Goal: Task Accomplishment & Management: Manage account settings

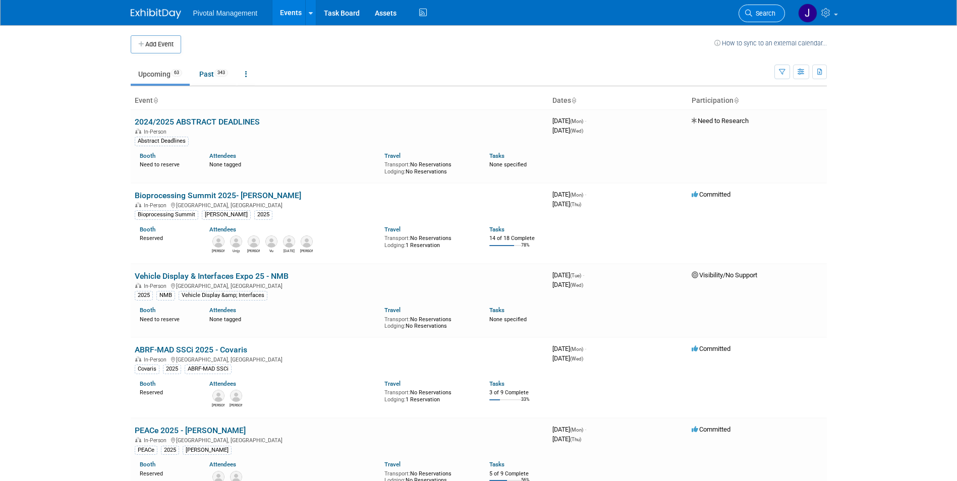
click at [758, 6] on link "Search" at bounding box center [761, 14] width 46 height 18
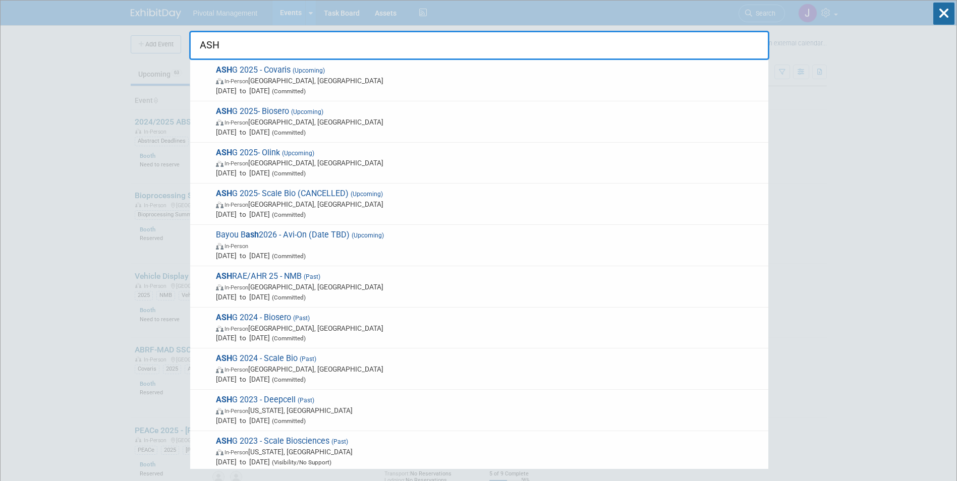
type input "ASHG"
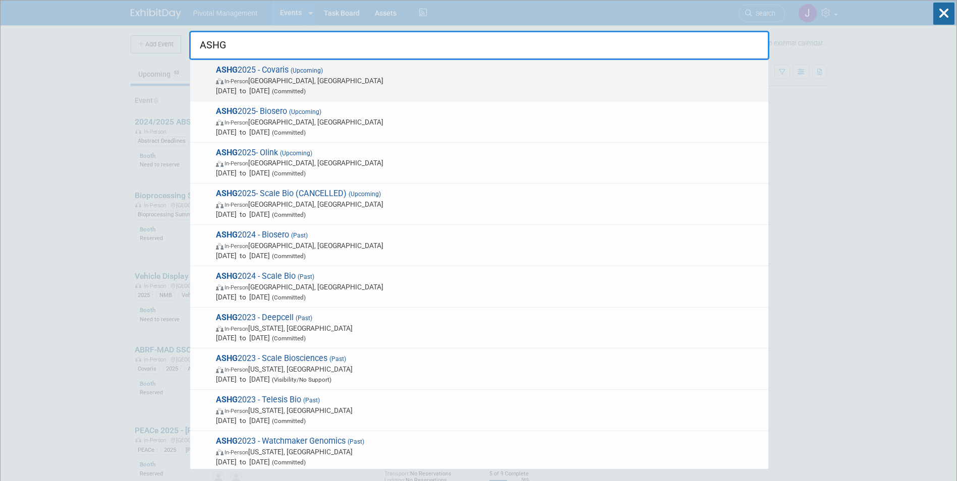
click at [460, 75] on span "ASHG 2025 - Covaris (Upcoming) In-Person Boston, MA Oct 15, 2025 to Oct 17, 202…" at bounding box center [488, 80] width 550 height 31
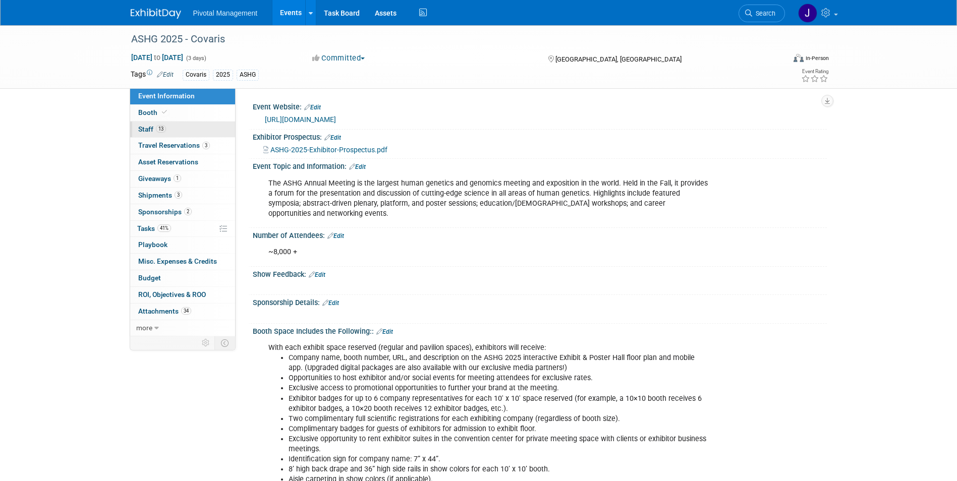
click at [188, 131] on link "13 Staff 13" at bounding box center [182, 130] width 105 height 16
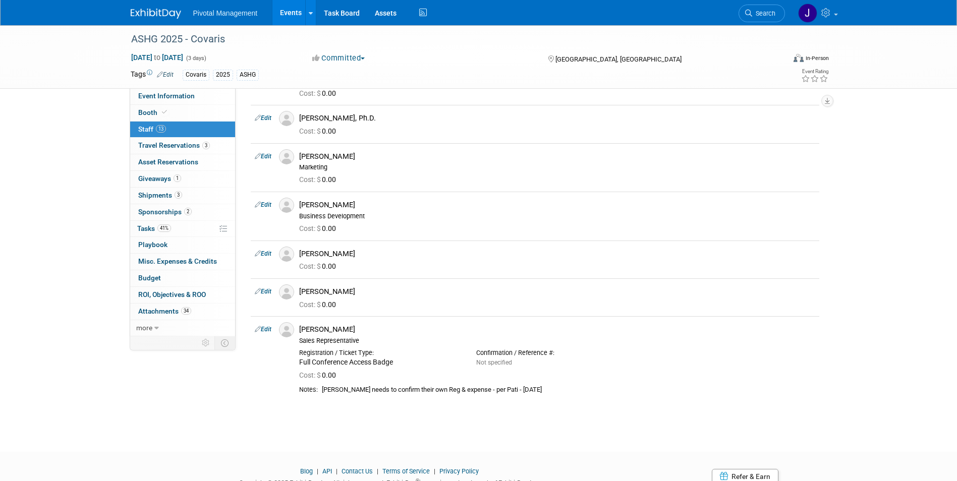
scroll to position [581, 0]
click at [193, 145] on span "Travel Reservations 3" at bounding box center [174, 145] width 72 height 8
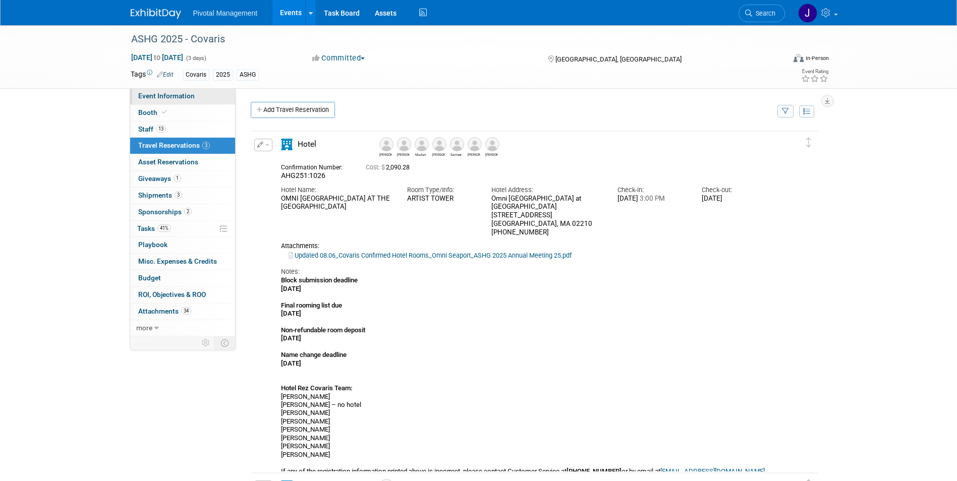
click at [162, 100] on link "Event Information" at bounding box center [182, 96] width 105 height 16
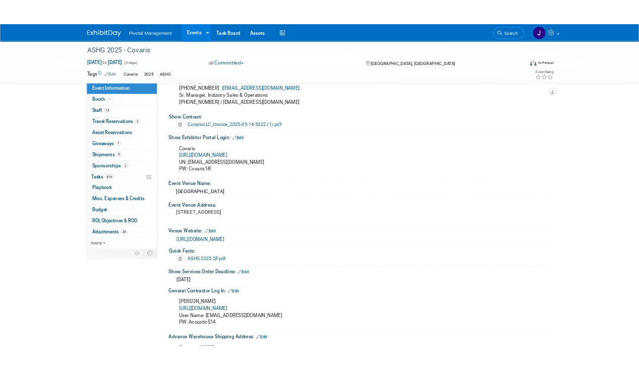
scroll to position [652, 0]
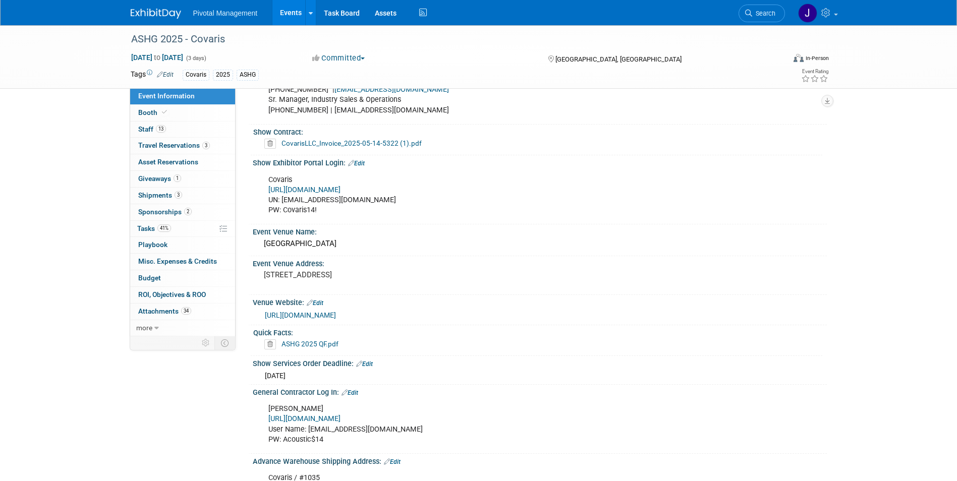
click at [340, 186] on link "https://ASHG25.exh.mapyourshow.com/" at bounding box center [304, 190] width 72 height 9
drag, startPoint x: 360, startPoint y: 191, endPoint x: 281, endPoint y: 189, distance: 78.7
click at [281, 189] on div "Covaris https://ASHG25.exh.mapyourshow.com/ UN: jgatton@pivotalmgt.com PW: Cova…" at bounding box center [488, 195] width 454 height 50
copy div "jgatton@pivotalmgt.com"
click at [313, 191] on div "Covaris https://ASHG25.exh.mapyourshow.com/ UN: jgatton@pivotalmgt.com PW: Cova…" at bounding box center [488, 195] width 454 height 50
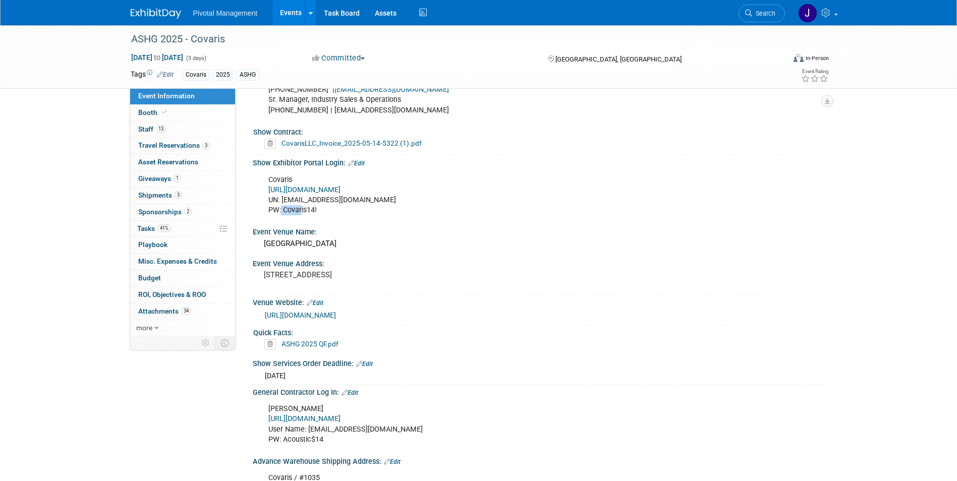
drag, startPoint x: 281, startPoint y: 198, endPoint x: 301, endPoint y: 198, distance: 20.2
click at [301, 198] on div "Covaris https://ASHG25.exh.mapyourshow.com/ UN: jgatton@pivotalmgt.com PW: Cova…" at bounding box center [488, 195] width 454 height 50
drag, startPoint x: 283, startPoint y: 198, endPoint x: 318, endPoint y: 197, distance: 35.3
click at [318, 197] on div "Covaris https://ASHG25.exh.mapyourshow.com/ UN: jgatton@pivotalmgt.com PW: Cova…" at bounding box center [488, 195] width 454 height 50
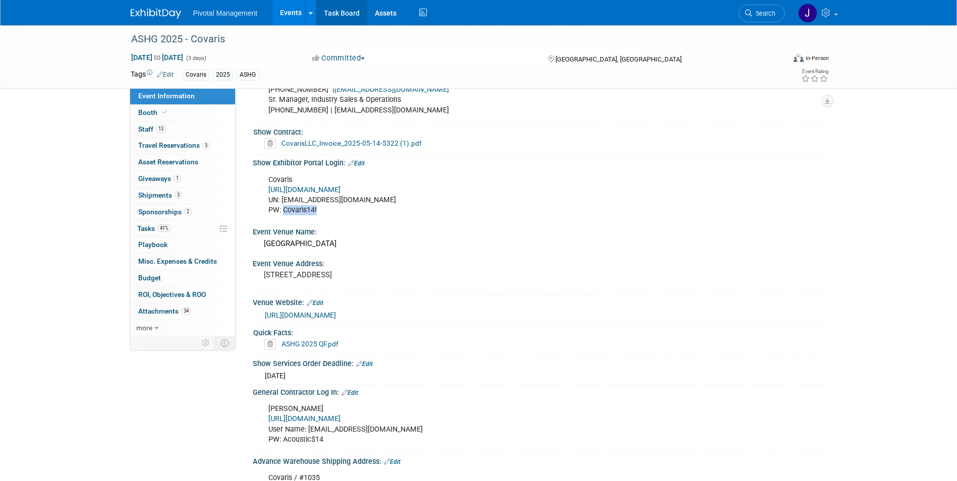
copy div "Covaris14!"
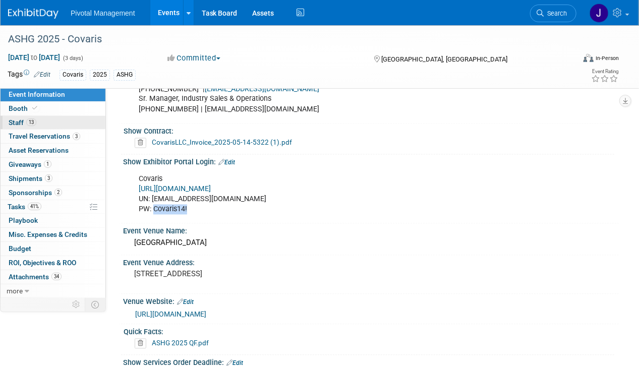
drag, startPoint x: 21, startPoint y: 123, endPoint x: 30, endPoint y: 123, distance: 9.1
click at [21, 123] on span "Staff 13" at bounding box center [23, 123] width 28 height 8
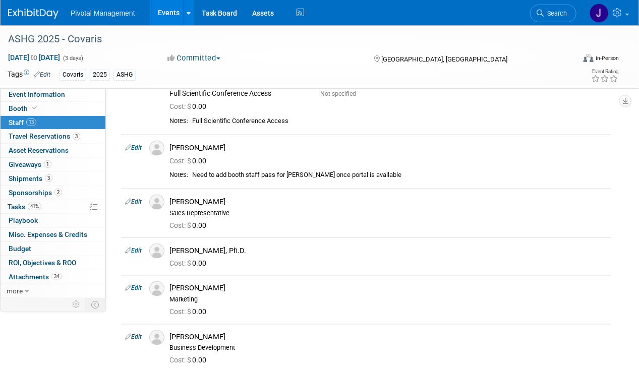
scroll to position [0, 0]
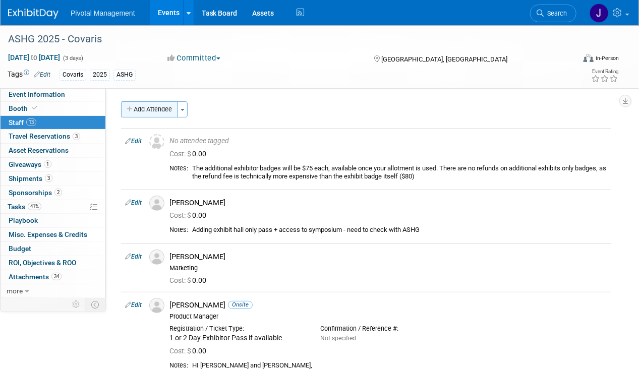
click at [152, 109] on button "Add Attendee" at bounding box center [149, 109] width 57 height 16
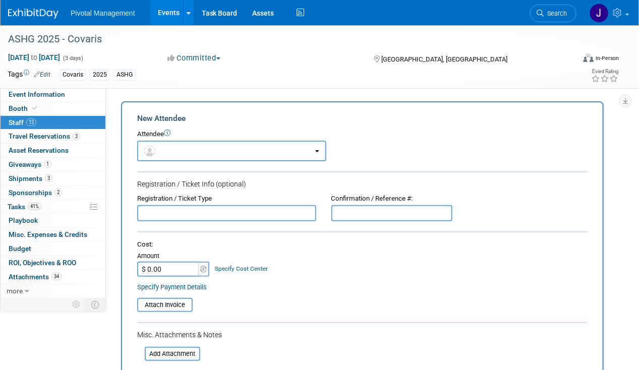
click at [191, 148] on button "button" at bounding box center [231, 151] width 189 height 21
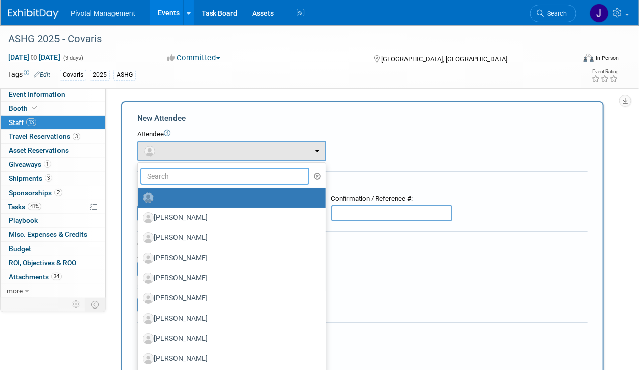
click at [180, 175] on input "text" at bounding box center [224, 176] width 169 height 17
type input "elis"
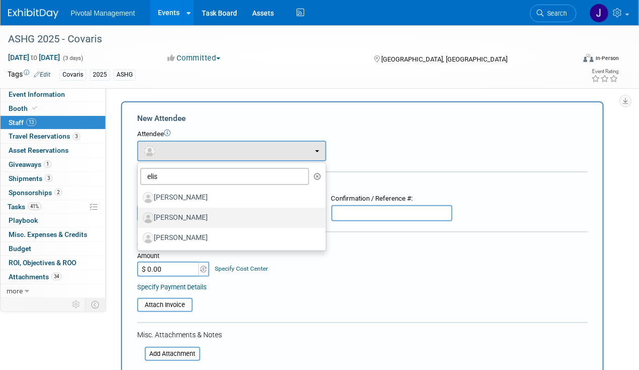
click at [196, 213] on label "Elisabeth Pundt" at bounding box center [229, 218] width 173 height 16
click at [139, 213] on input "Elisabeth Pundt" at bounding box center [136, 216] width 7 height 7
select select "5dd34415-bb11-4b83-ab0a-3ffb58868148"
select select "1"
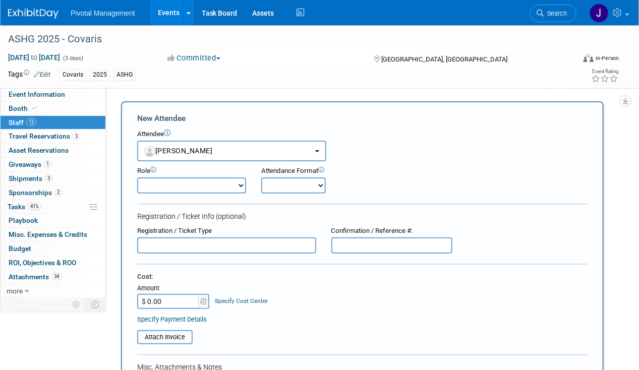
click at [215, 190] on select "Applications Business Development CCO CEO CGO, Co-Founder CRO Demonstrator" at bounding box center [191, 185] width 109 height 16
click at [215, 193] on form "New Attendee Attendee <img src="https://www.exhibitday.com/Images/Unassigned-Us…" at bounding box center [362, 314] width 450 height 402
click at [285, 188] on select "Onsite Remote" at bounding box center [293, 185] width 65 height 16
select select "1"
click at [261, 177] on select "Onsite Remote" at bounding box center [293, 185] width 65 height 16
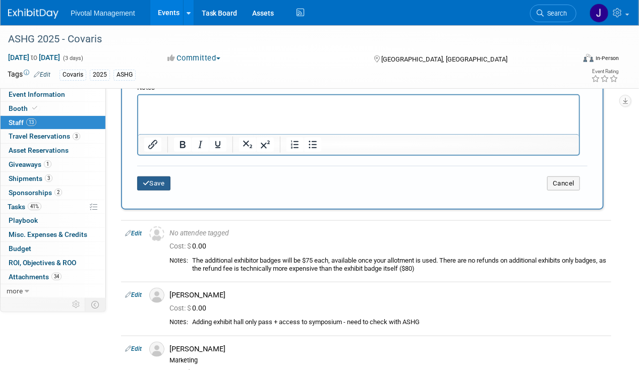
click at [159, 183] on button "Save" at bounding box center [153, 183] width 33 height 14
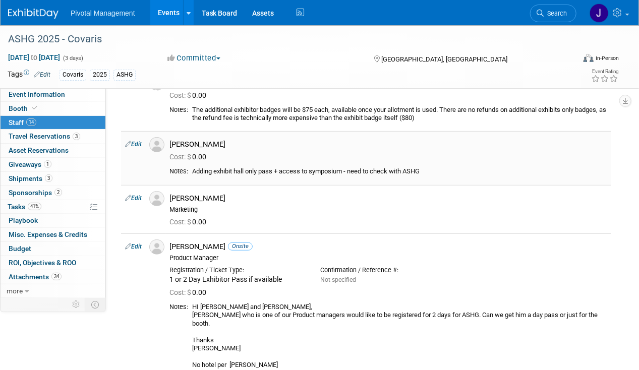
scroll to position [50, 0]
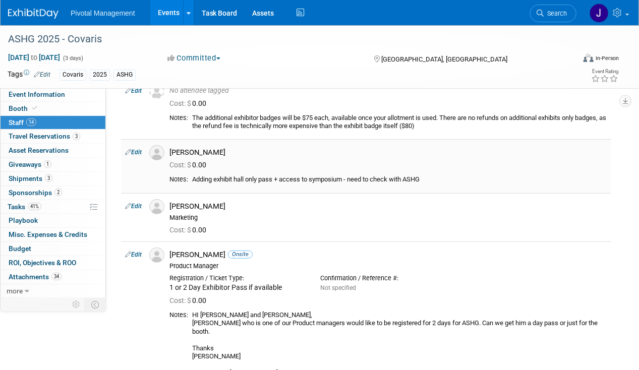
click at [498, 162] on div "Cost: $ 0.00" at bounding box center [388, 165] width 438 height 9
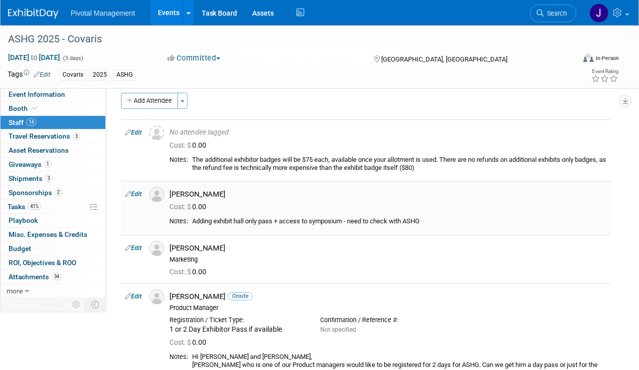
scroll to position [0, 0]
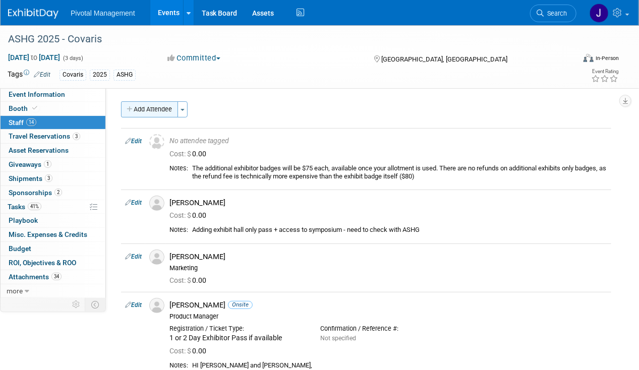
click at [148, 108] on button "Add Attendee" at bounding box center [149, 109] width 57 height 16
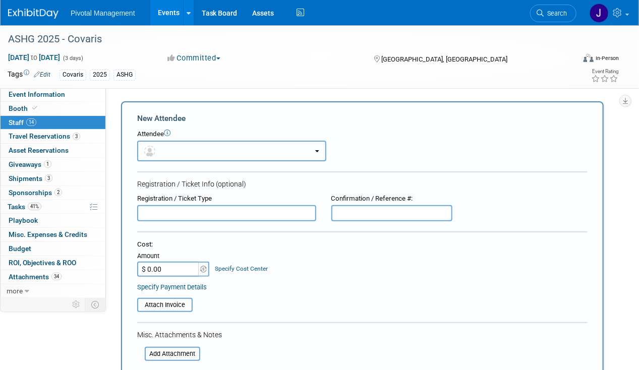
click at [180, 151] on button "button" at bounding box center [231, 151] width 189 height 21
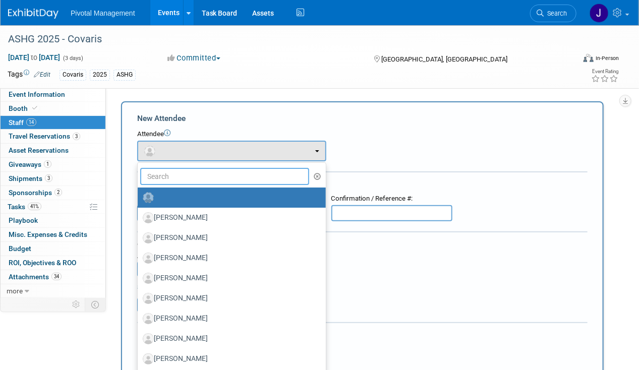
click at [173, 180] on input "text" at bounding box center [224, 176] width 169 height 17
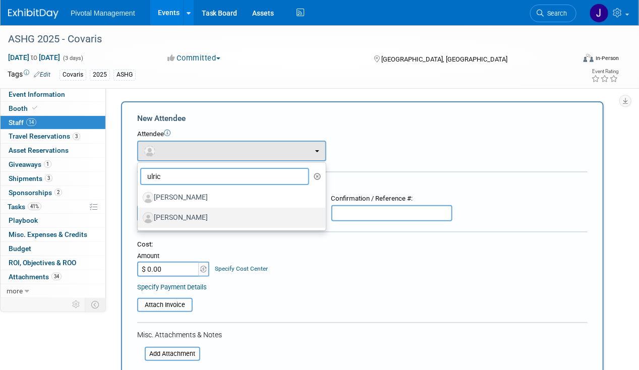
type input "ulric"
click at [201, 219] on label "[PERSON_NAME]" at bounding box center [229, 218] width 173 height 16
click at [139, 219] on input "[PERSON_NAME]" at bounding box center [136, 216] width 7 height 7
select select "bfe30a8c-11ed-427f-a76f-5ff950c7438d"
select select "600"
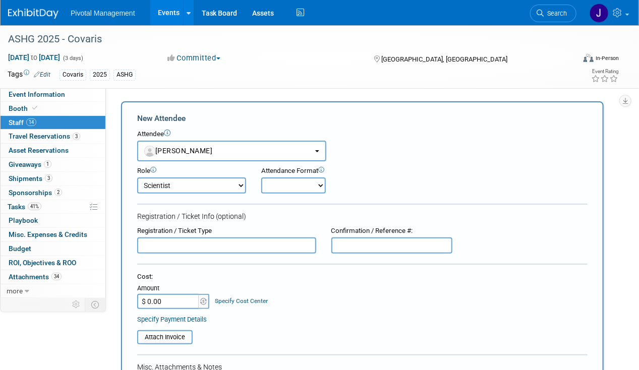
click at [181, 254] on form "New Attendee Attendee <img src="https://www.exhibitday.com/Images/Unassigned-Us…" at bounding box center [362, 314] width 450 height 402
click at [233, 207] on form "New Attendee Attendee <img src="https://www.exhibitday.com/Images/Unassigned-Us…" at bounding box center [362, 314] width 450 height 402
click at [287, 189] on select "Onsite Remote" at bounding box center [293, 185] width 65 height 16
select select "1"
click at [261, 177] on select "Onsite Remote" at bounding box center [293, 185] width 65 height 16
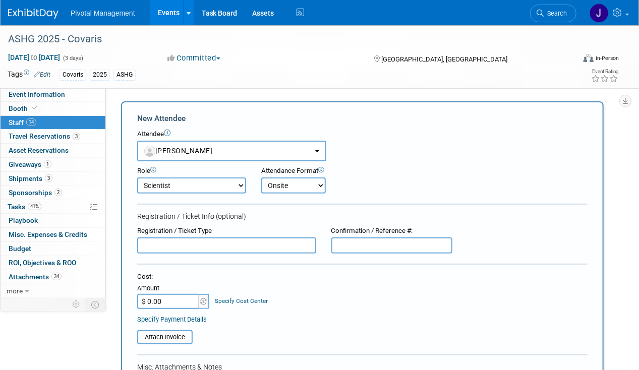
click at [212, 244] on input "text" at bounding box center [226, 246] width 179 height 16
paste input "Full Scientific Badge Conference Access"
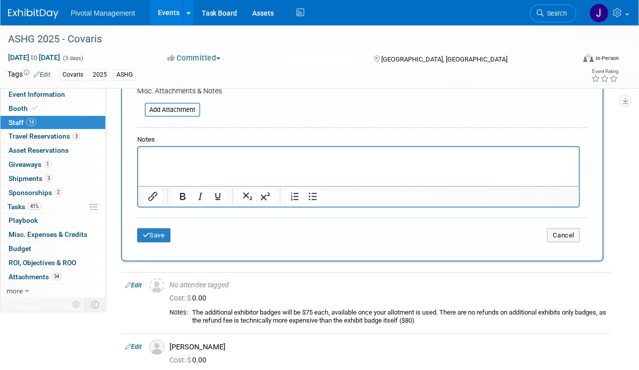
scroll to position [278, 0]
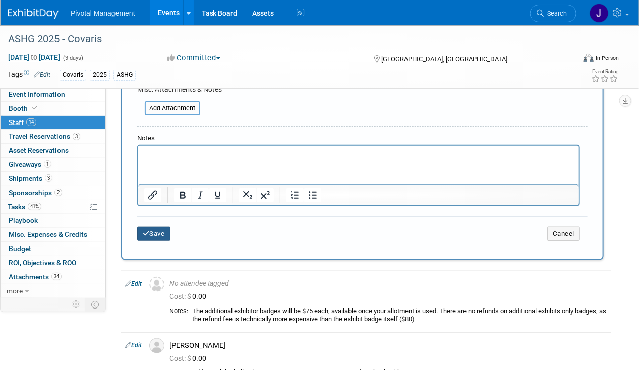
type input "Full Scientific Badge Conference Access"
click at [147, 233] on icon "submit" at bounding box center [146, 233] width 7 height 7
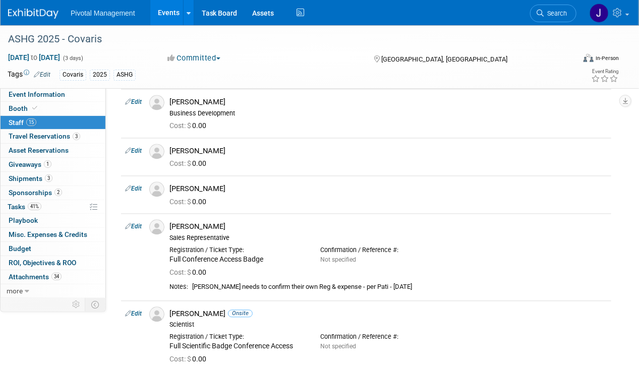
scroll to position [743, 0]
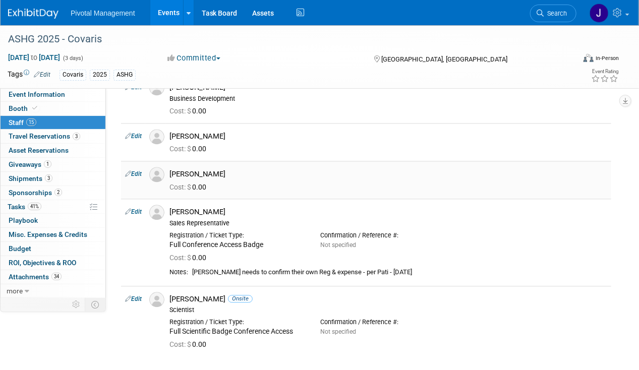
click at [138, 171] on link "Edit" at bounding box center [133, 174] width 17 height 7
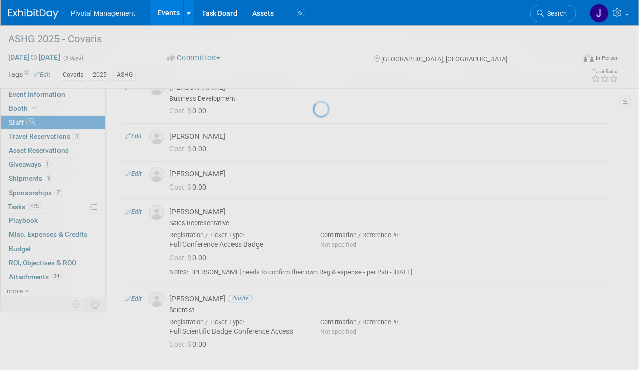
select select "be45b5dc-8e91-4549-9cd4-511cbfbf56ac"
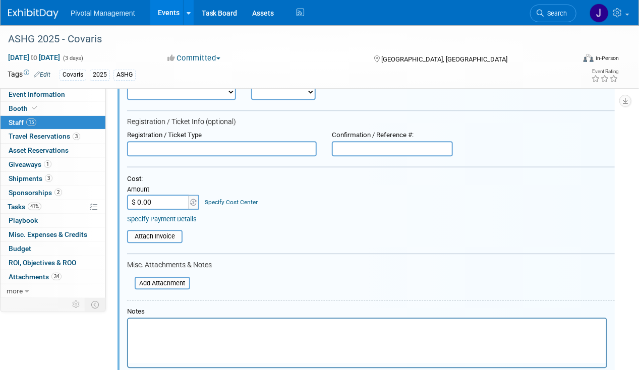
scroll to position [1003, 0]
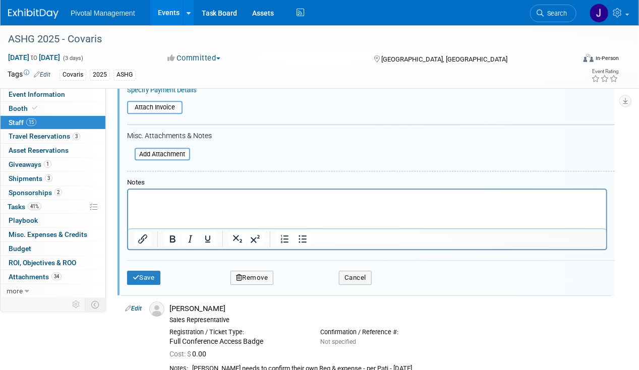
click at [166, 204] on html at bounding box center [367, 197] width 478 height 14
click at [146, 198] on p "Booth only" at bounding box center [367, 199] width 466 height 10
copy p "Booth only"
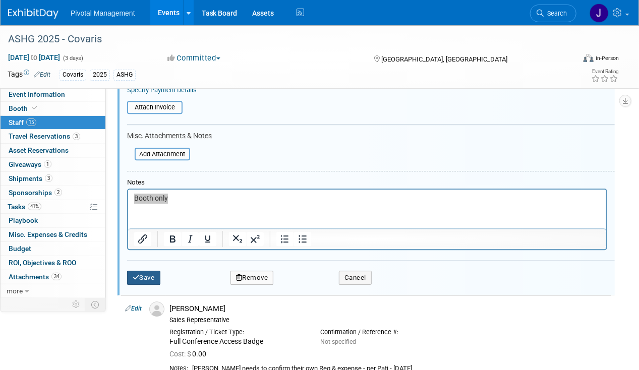
click at [148, 271] on button "Save" at bounding box center [143, 278] width 33 height 14
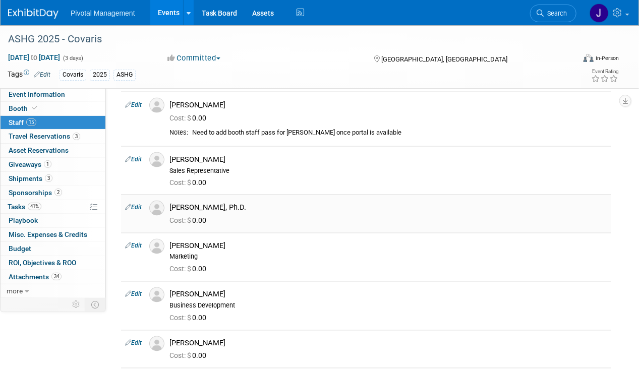
scroll to position [526, 0]
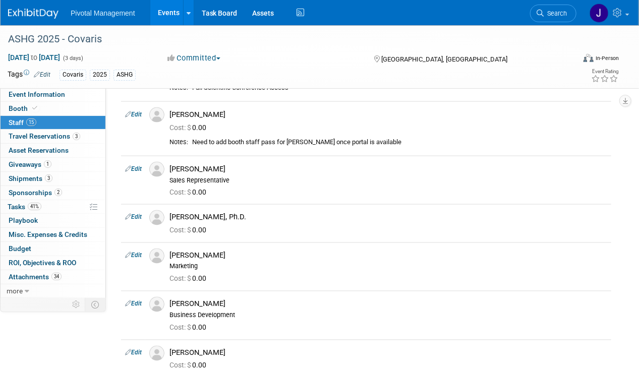
click at [137, 214] on link "Edit" at bounding box center [133, 217] width 17 height 7
select select "932da6fd-74ab-45c6-b96b-3f1088b0a239"
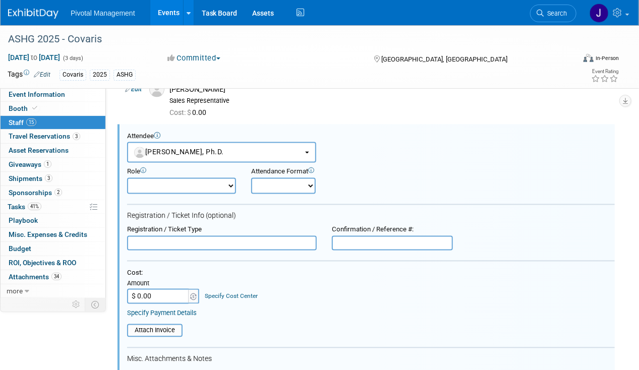
scroll to position [875, 0]
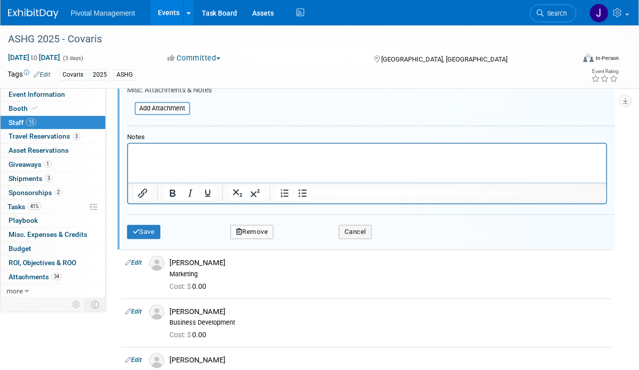
click at [148, 158] on html at bounding box center [367, 151] width 478 height 14
click at [146, 225] on button "Save" at bounding box center [143, 232] width 33 height 14
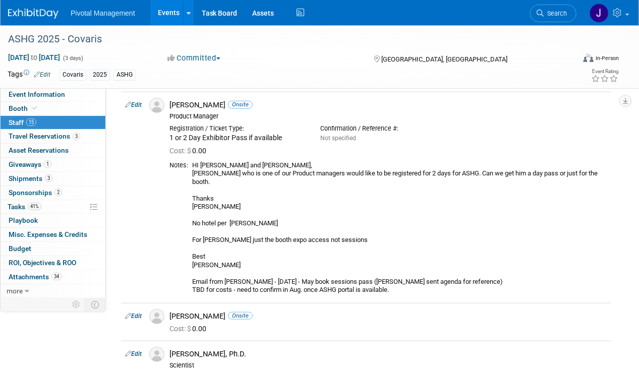
scroll to position [113, 0]
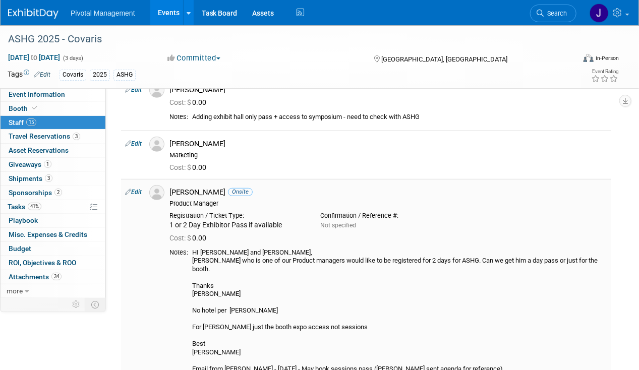
click at [194, 193] on div "Denny Huang Onsite" at bounding box center [388, 193] width 438 height 10
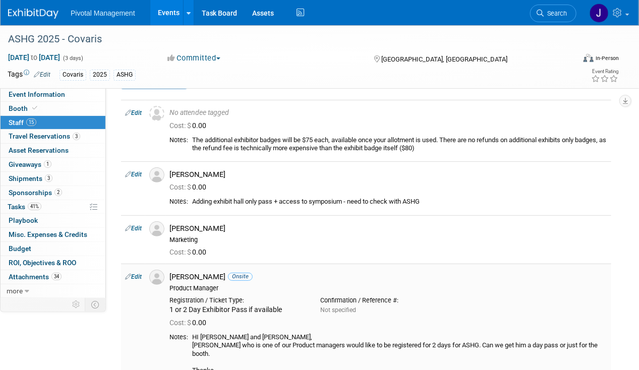
scroll to position [0, 0]
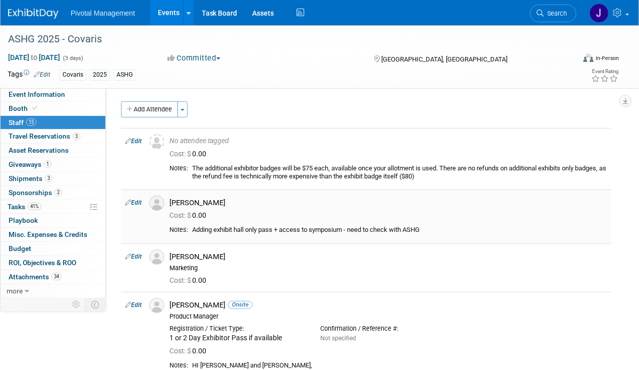
click at [138, 201] on link "Edit" at bounding box center [133, 202] width 17 height 7
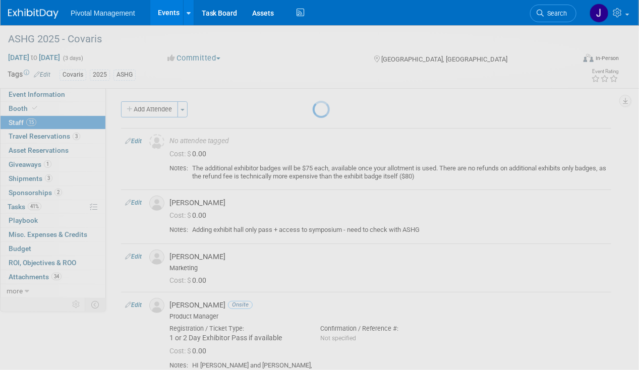
select select "9482264a-5e84-4c12-8b40-aaf99fd05fdc"
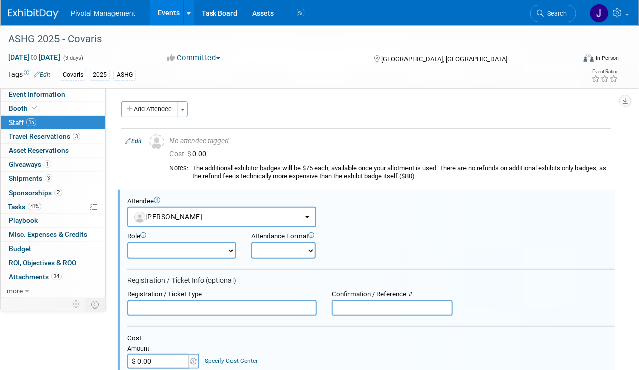
click at [145, 309] on input "text" at bounding box center [222, 308] width 190 height 15
paste input "Booth only"
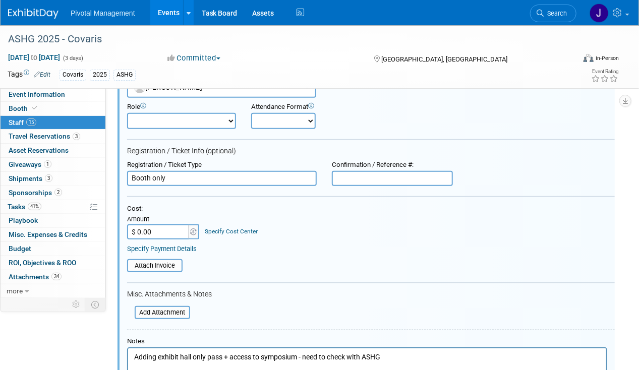
scroll to position [117, 0]
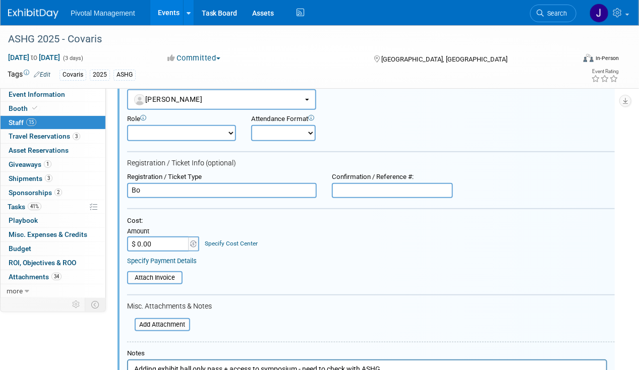
type input "B"
type input "Exhibit Hall/Booth Pass Only"
click at [185, 179] on div "Registration / Ticket Type" at bounding box center [222, 177] width 190 height 9
drag, startPoint x: 185, startPoint y: 179, endPoint x: 186, endPoint y: 187, distance: 8.6
click at [185, 181] on div "Registration / Ticket Type Exhibit Hall/Booth Pass Only" at bounding box center [222, 185] width 205 height 25
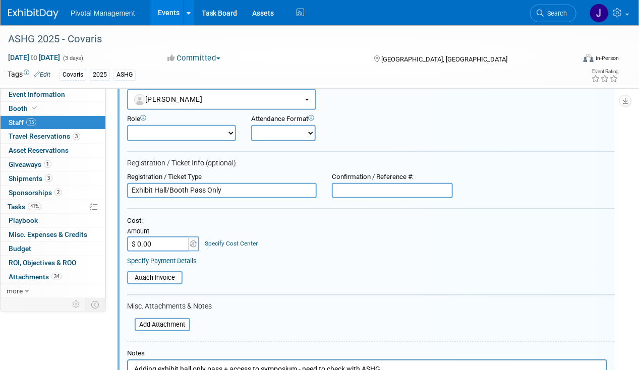
click at [190, 193] on input "Exhibit Hall/Booth Pass Only" at bounding box center [222, 190] width 190 height 15
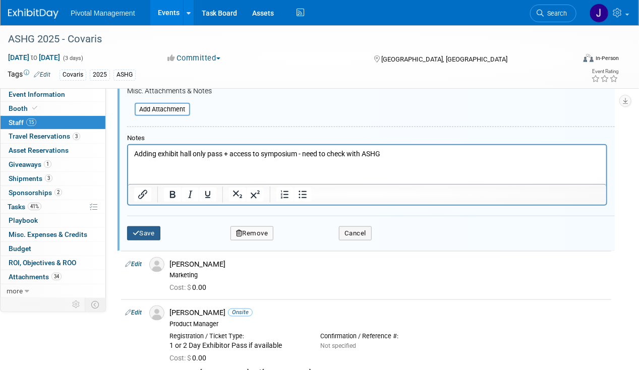
click at [154, 233] on button "Save" at bounding box center [143, 233] width 33 height 14
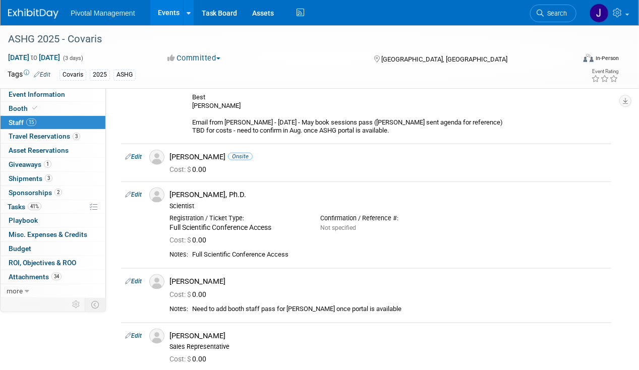
scroll to position [408, 0]
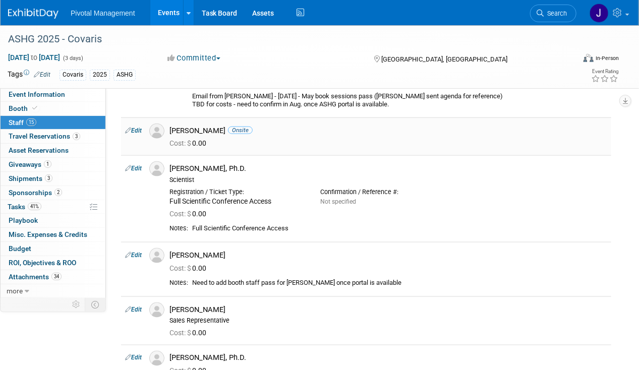
click at [136, 127] on link "Edit" at bounding box center [133, 130] width 17 height 7
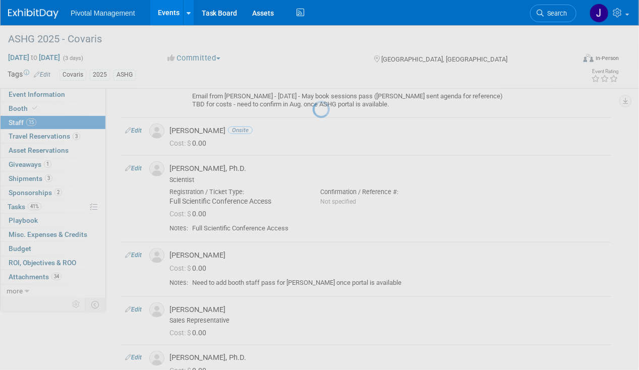
select select "5dd34415-bb11-4b83-ab0a-3ffb58868148"
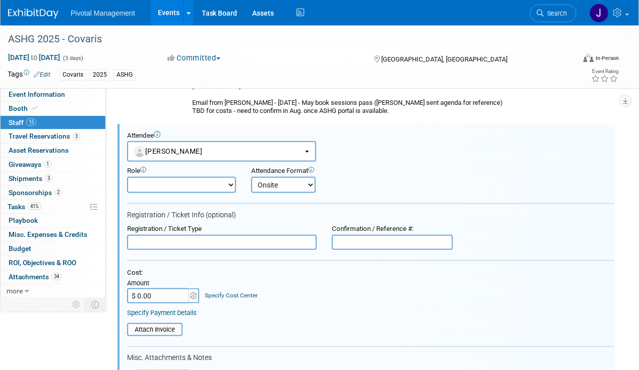
scroll to position [0, 0]
click at [149, 235] on input "text" at bounding box center [222, 242] width 190 height 15
paste input "- Booth Pass/Exhibit Hall Only"
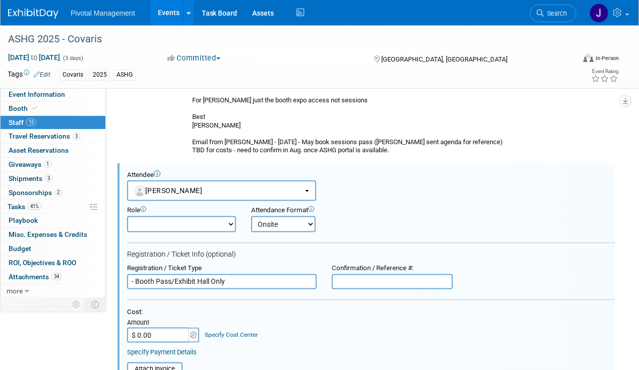
scroll to position [358, 0]
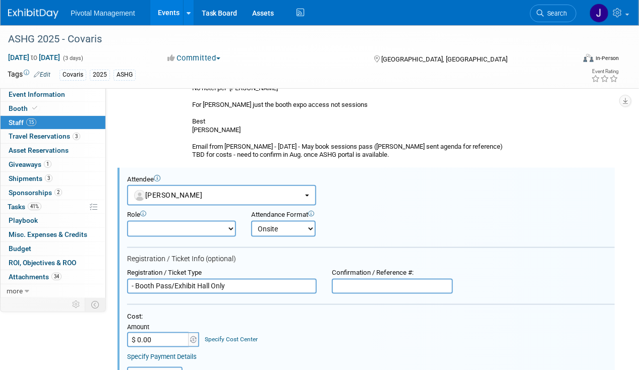
click at [137, 279] on input "- Booth Pass/Exhibit Hall Only" at bounding box center [222, 286] width 190 height 15
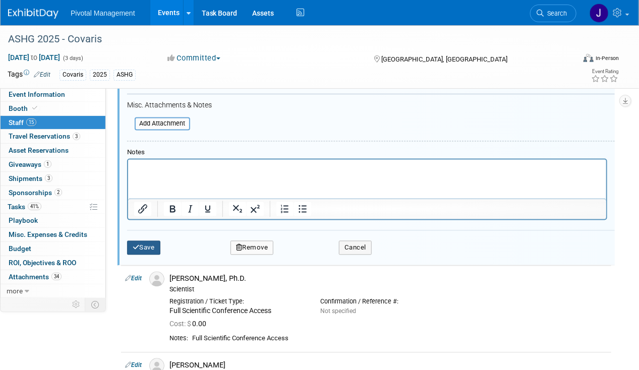
type input "Booth Pass/Exhibit Hall Only"
click at [145, 241] on button "Save" at bounding box center [143, 248] width 33 height 14
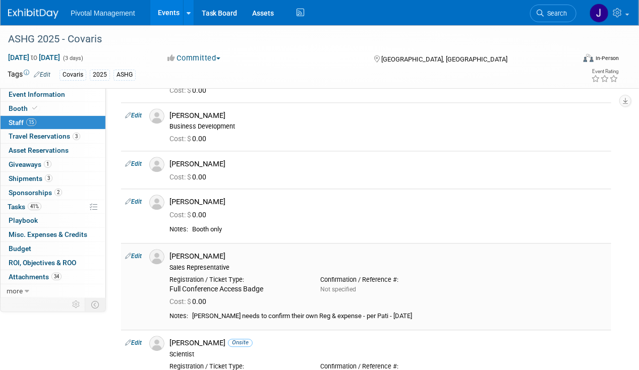
scroll to position [709, 0]
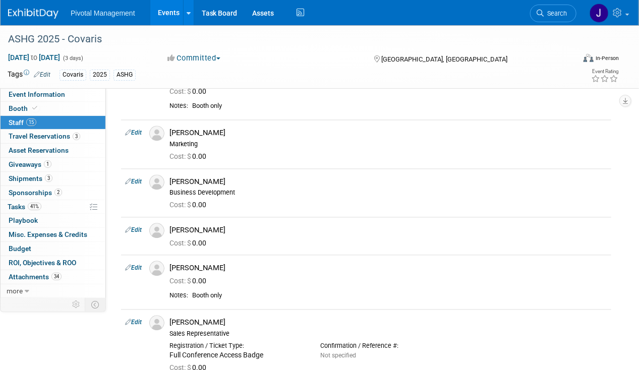
drag, startPoint x: 139, startPoint y: 259, endPoint x: 212, endPoint y: 262, distance: 73.7
click at [139, 265] on link "Edit" at bounding box center [133, 268] width 17 height 7
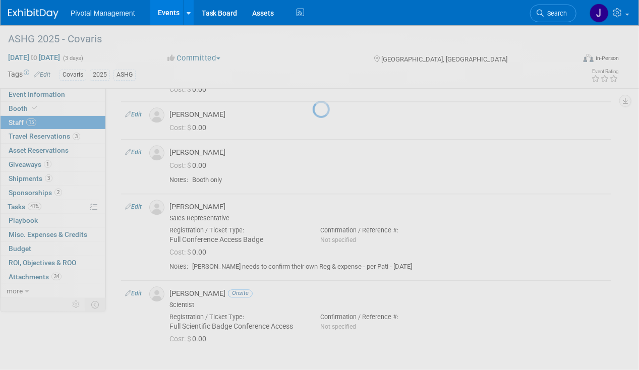
select select "be45b5dc-8e91-4549-9cd4-511cbfbf56ac"
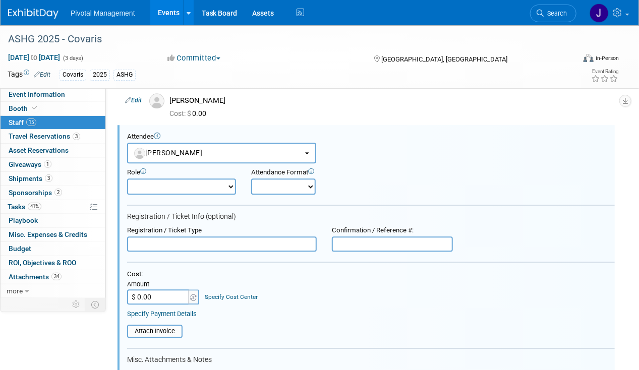
scroll to position [0, 0]
click at [147, 236] on input "text" at bounding box center [222, 243] width 190 height 15
paste input "- Booth Pass/Exhibit Hall Only"
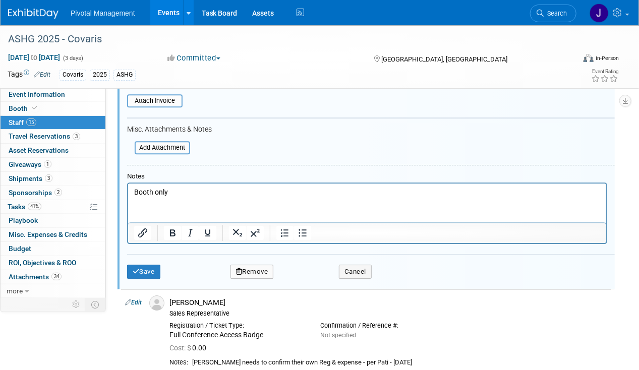
scroll to position [891, 0]
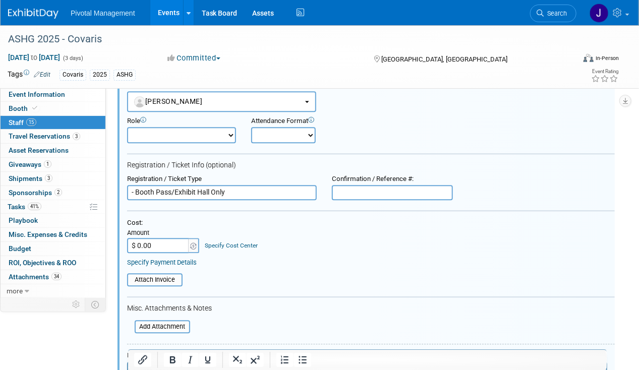
click at [136, 185] on input "- Booth Pass/Exhibit Hall Only" at bounding box center [222, 192] width 190 height 15
click at [135, 185] on input "Booth Pass/Exhibit Hall Only" at bounding box center [222, 192] width 190 height 15
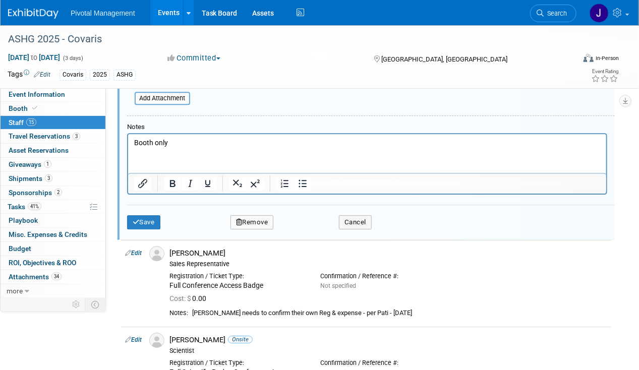
scroll to position [1120, 0]
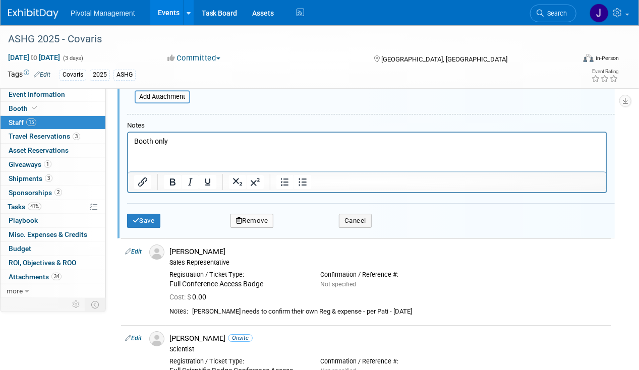
type input "Booth Pass/Exhibit Hall Only"
click at [147, 144] on p "Booth only" at bounding box center [367, 141] width 466 height 10
click at [150, 214] on button "Save" at bounding box center [143, 221] width 33 height 14
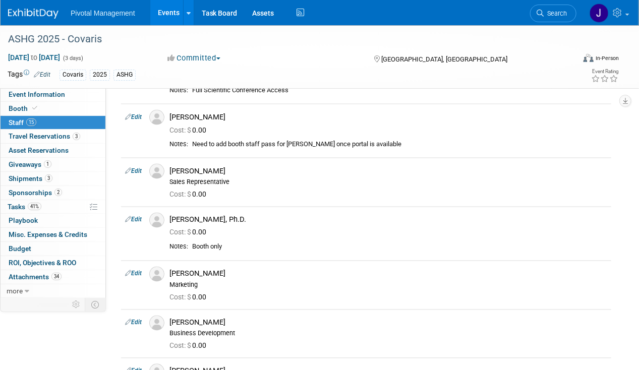
scroll to position [572, 0]
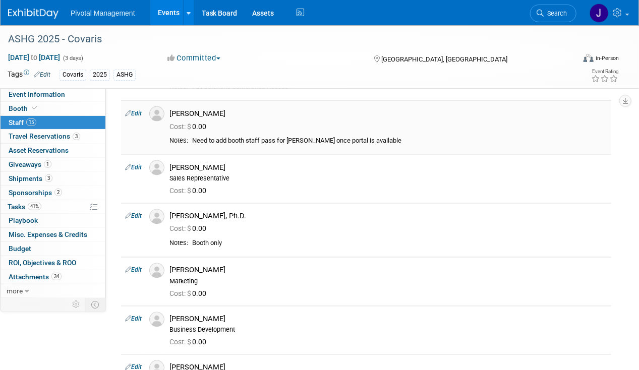
click at [138, 110] on link "Edit" at bounding box center [133, 113] width 17 height 7
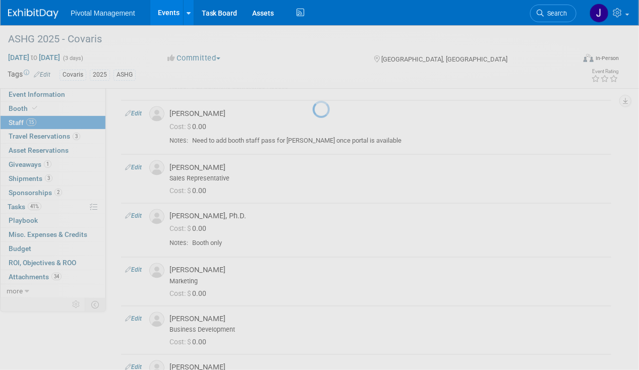
select select "3ac879ed-bdfc-4761-a684-f8088e74ef6f"
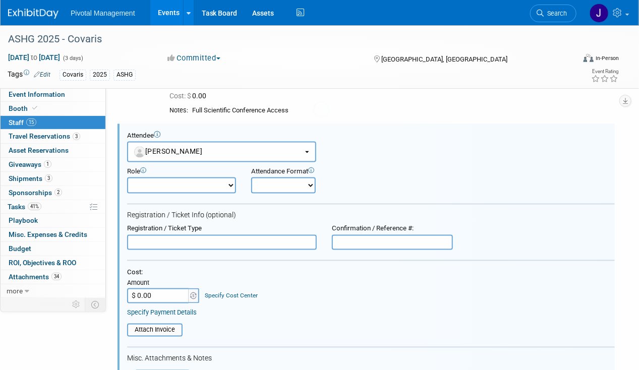
scroll to position [0, 0]
click at [165, 235] on input "text" at bounding box center [222, 242] width 190 height 15
paste input "Booth Pass/Exhibit Hall Only"
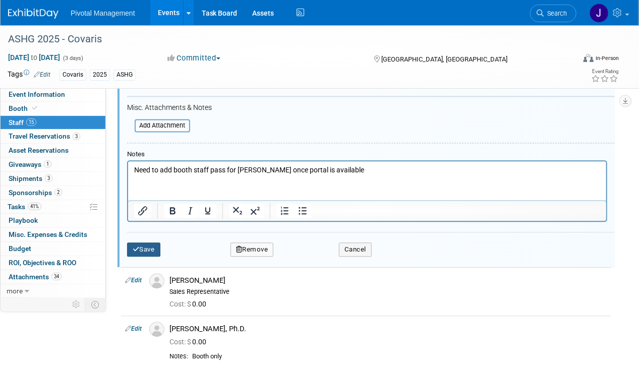
type input "Booth Pass/Exhibit Hall Only"
click at [140, 243] on button "Save" at bounding box center [143, 250] width 33 height 14
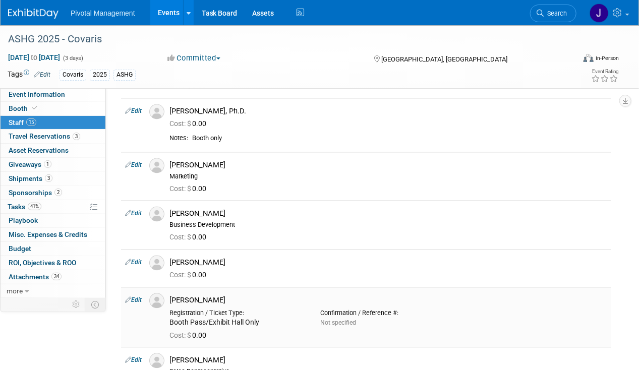
scroll to position [736, 0]
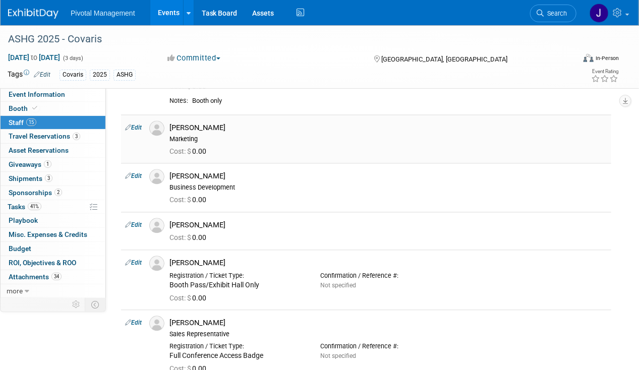
click at [136, 125] on link "Edit" at bounding box center [133, 128] width 17 height 7
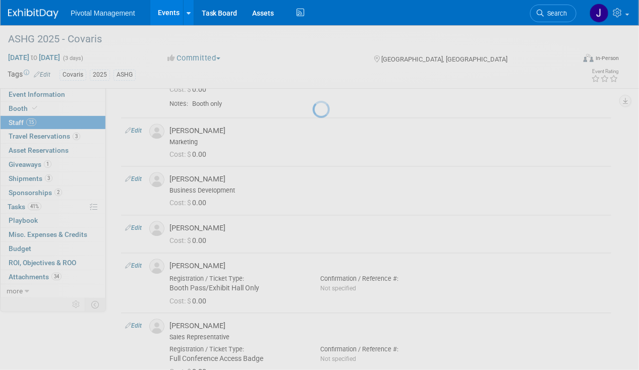
select select "c518d429-a164-4d9d-bc26-29212d30e568"
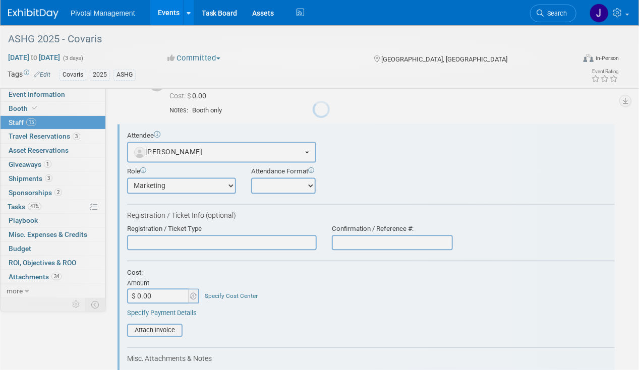
scroll to position [0, 0]
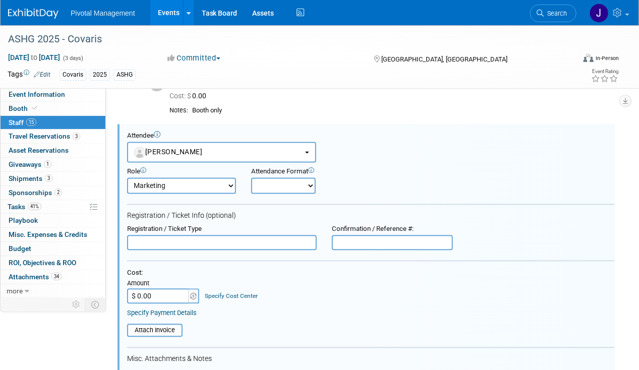
click at [162, 235] on input "text" at bounding box center [222, 242] width 190 height 15
paste input "Booth Pass/Exhibit Hall Only"
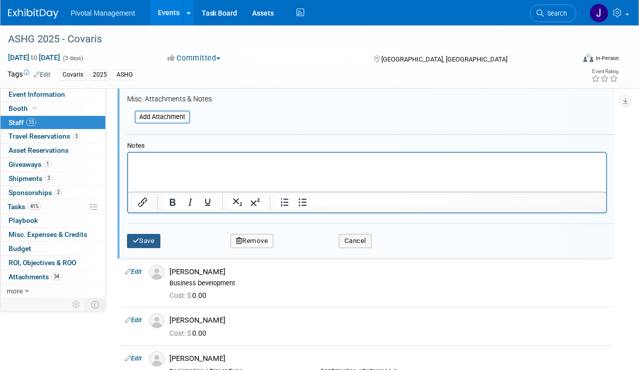
type input "Booth Pass/Exhibit Hall Only"
click at [160, 234] on button "Save" at bounding box center [143, 241] width 33 height 14
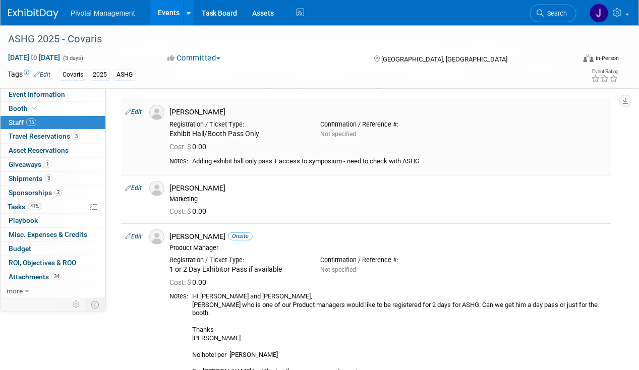
scroll to position [105, 0]
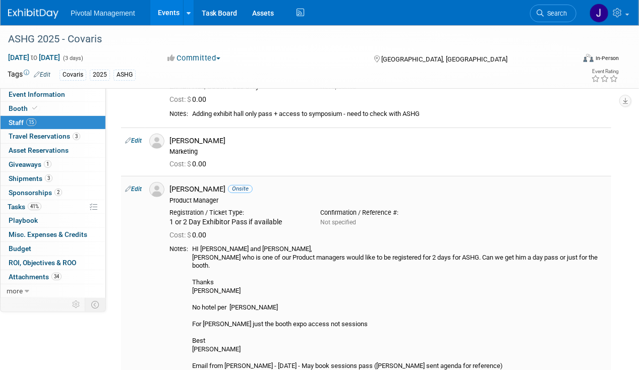
click at [199, 219] on td "Denny Huang Onsite Product Manager Registration / Ticket Type: Not specified Co…" at bounding box center [388, 281] width 446 height 211
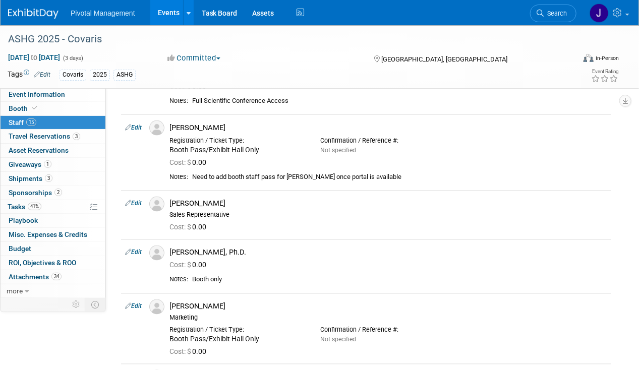
scroll to position [575, 0]
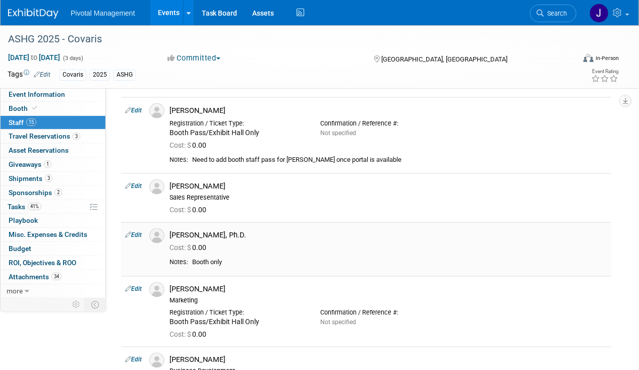
click at [314, 222] on td "Madan Ambavaram, Ph.D. Cost: $ 0.00" at bounding box center [388, 249] width 446 height 54
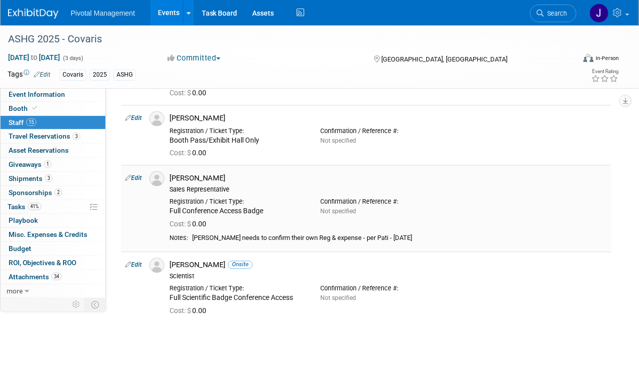
scroll to position [904, 0]
drag, startPoint x: 230, startPoint y: 167, endPoint x: 164, endPoint y: 162, distance: 66.3
click at [164, 170] on div "Sujash Chatterjee Sales Representative" at bounding box center [388, 181] width 453 height 23
copy div "[PERSON_NAME]"
click at [68, 186] on link "2 Sponsorships 2" at bounding box center [53, 193] width 105 height 14
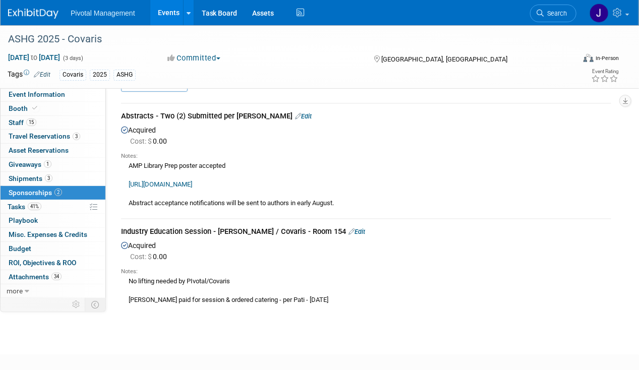
scroll to position [0, 0]
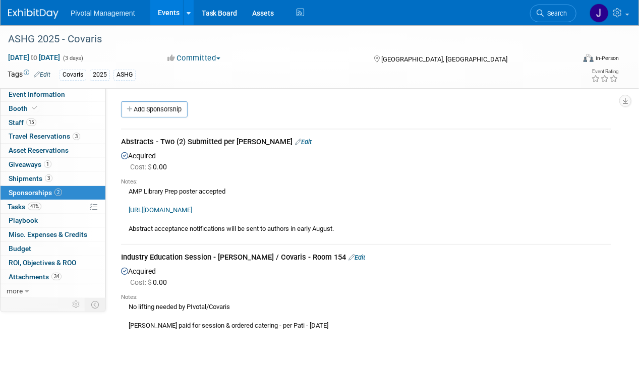
click at [348, 257] on link "Edit" at bounding box center [356, 258] width 17 height 8
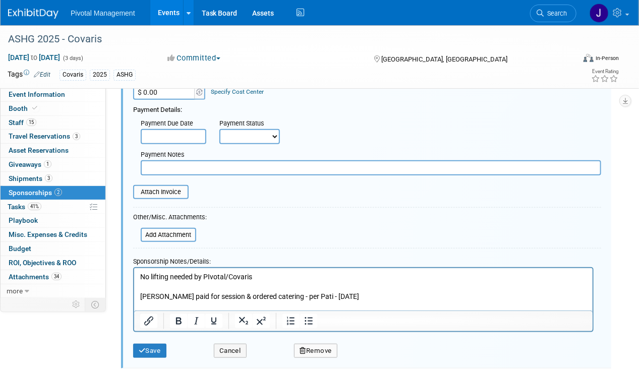
scroll to position [257, 0]
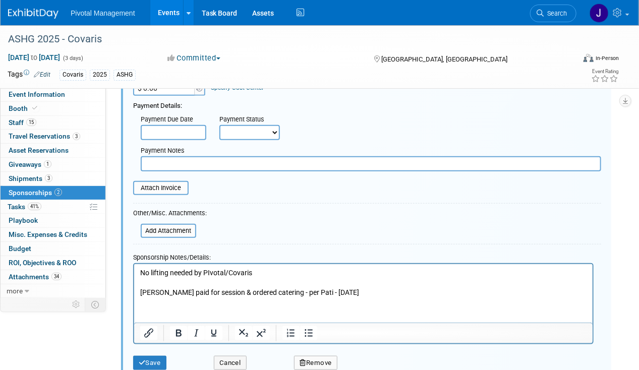
click at [136, 276] on html "No lifting needed by PIvotal/Covaris Hamilton paid for session & ordered cateri…" at bounding box center [363, 281] width 458 height 34
click at [140, 272] on body "No lifting needed by PIvotal/Covaris Hamilton paid for session & ordered cateri…" at bounding box center [363, 283] width 448 height 30
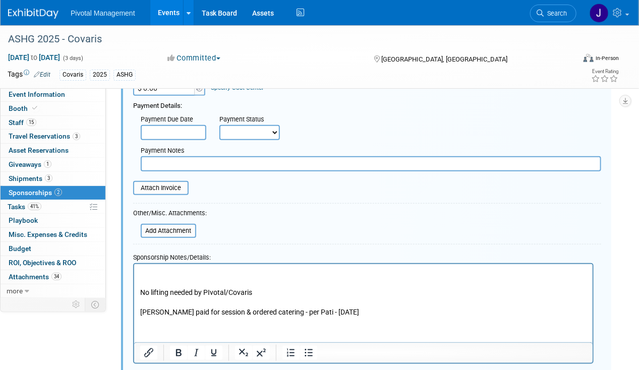
click at [147, 302] on p "No lifting needed by PIvotal/Covaris Hamilton paid for session & ordered cateri…" at bounding box center [363, 302] width 447 height 30
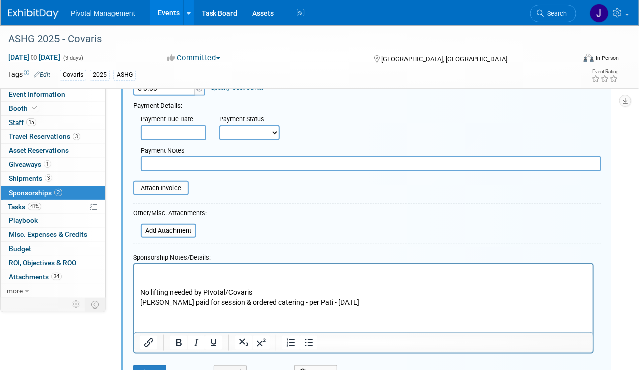
click at [145, 273] on p "Rich Text Area. Press ALT-0 for help." at bounding box center [363, 273] width 447 height 10
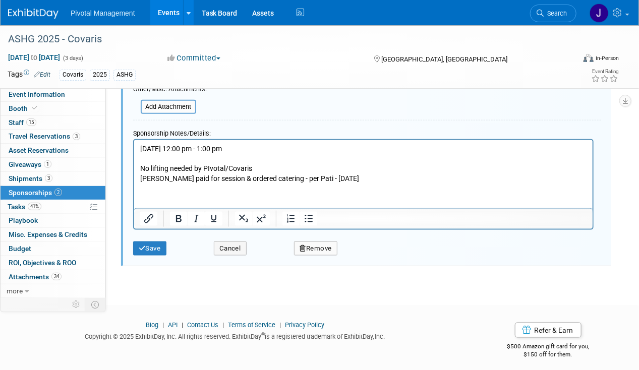
scroll to position [384, 0]
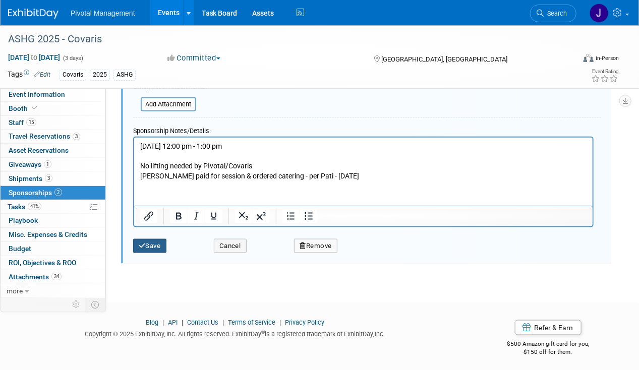
click at [161, 239] on button "Save" at bounding box center [149, 246] width 33 height 14
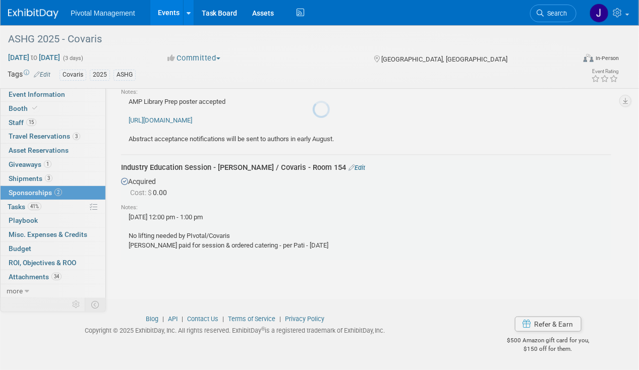
scroll to position [89, 0]
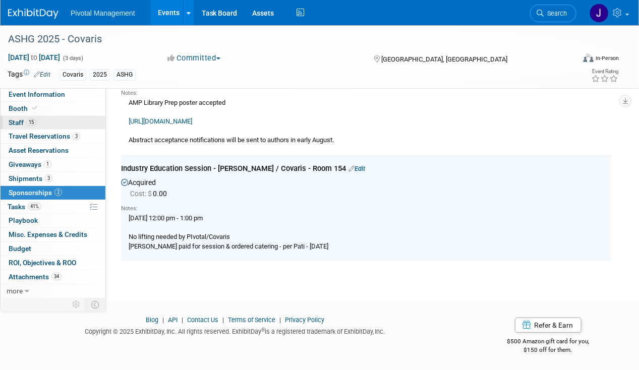
click at [38, 117] on link "15 Staff 15" at bounding box center [53, 123] width 105 height 14
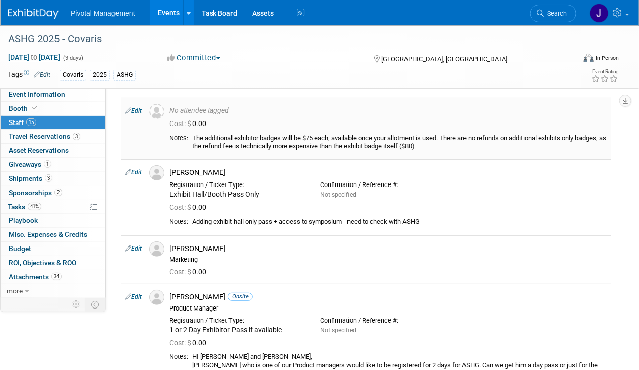
scroll to position [28, 0]
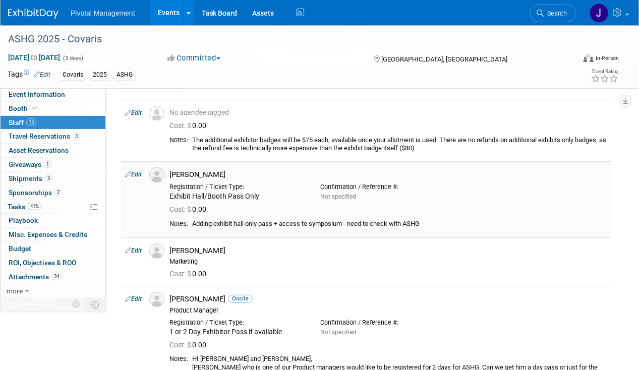
drag, startPoint x: 209, startPoint y: 169, endPoint x: 172, endPoint y: 173, distance: 37.0
click at [172, 173] on div "[PERSON_NAME]" at bounding box center [388, 175] width 438 height 10
copy div "[PERSON_NAME]"
click at [555, 6] on link "Search" at bounding box center [553, 14] width 46 height 18
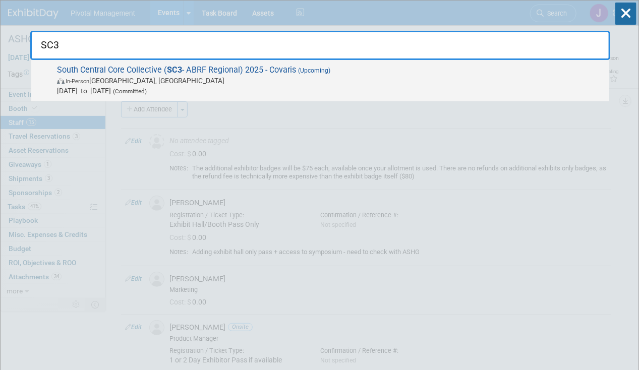
type input "SC3"
click at [347, 71] on span "South Central Core Collective ( SC3 - ABRF Regional) 2025 - Covaris (Upcoming) …" at bounding box center [329, 80] width 550 height 31
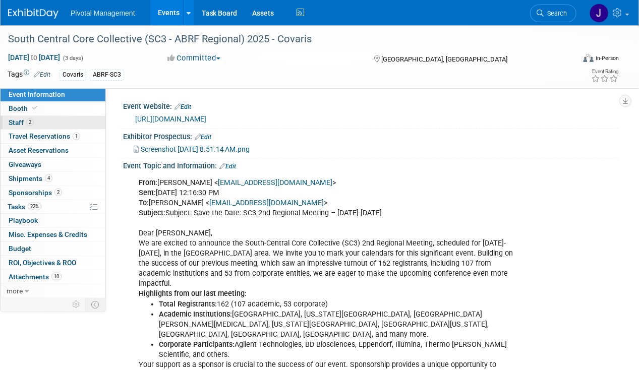
click at [18, 123] on span "Staff 2" at bounding box center [21, 123] width 25 height 8
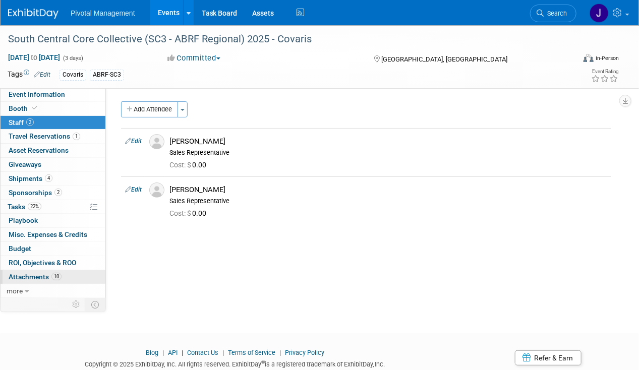
click at [29, 273] on span "Attachments 10" at bounding box center [35, 277] width 53 height 8
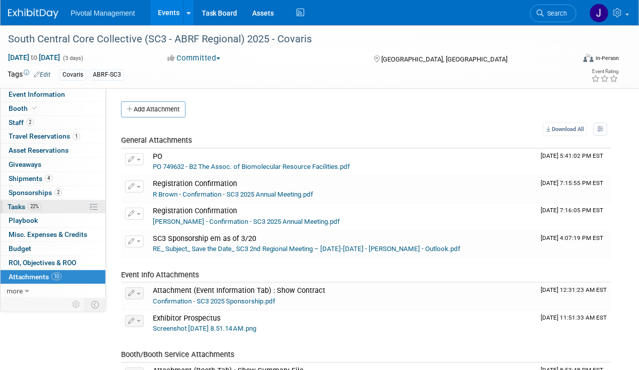
click at [19, 200] on link "22% Tasks 22%" at bounding box center [53, 207] width 105 height 14
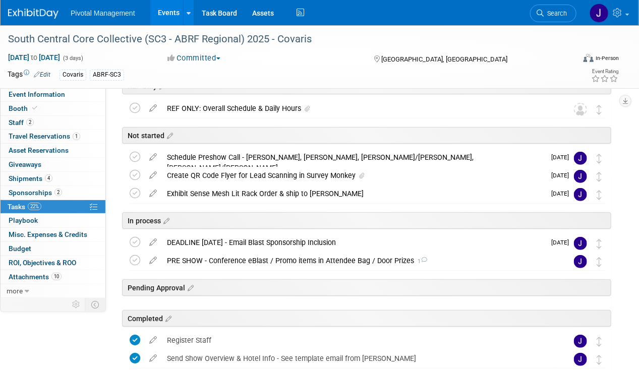
scroll to position [62, 0]
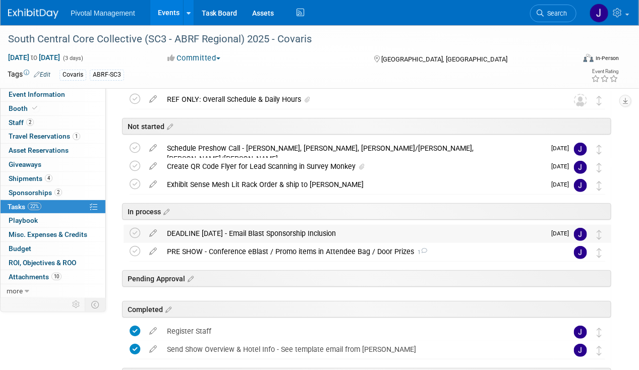
click at [253, 229] on div "DEADLINE SEPT 1 - Email Blast Sponsorship Inclusion" at bounding box center [353, 233] width 383 height 17
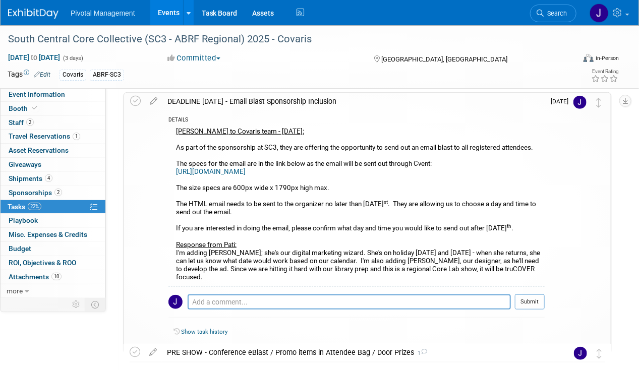
scroll to position [128, 0]
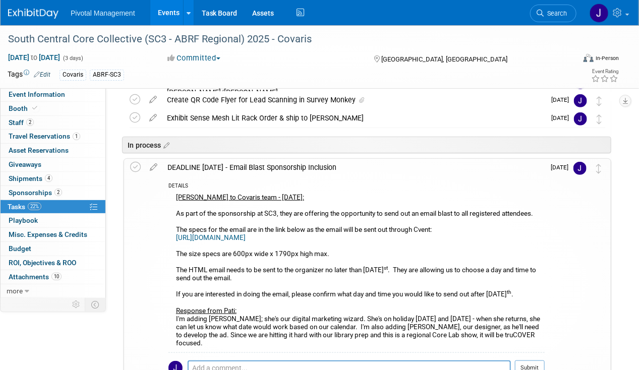
drag, startPoint x: 151, startPoint y: 163, endPoint x: 174, endPoint y: 189, distance: 34.6
click at [151, 163] on icon at bounding box center [154, 165] width 18 height 13
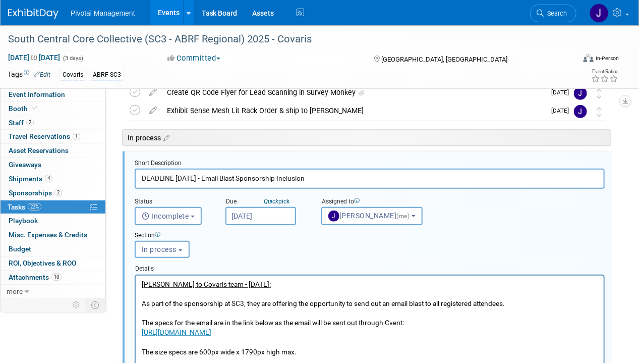
scroll to position [138, 0]
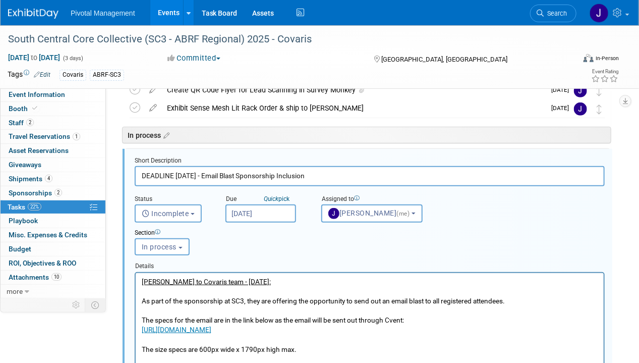
click at [141, 277] on body "Valerie to Covaris team - 08.08.25: As part of the sponsorship at SC3, they are…" at bounding box center [369, 357] width 457 height 163
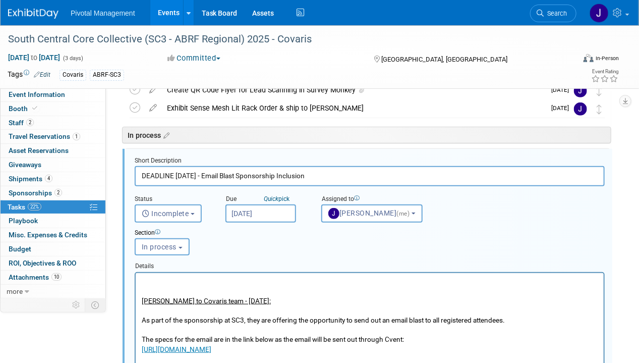
click at [141, 277] on body "Valerie to Covaris team - 08.08.25: As part of the sponsorship at SC3, they are…" at bounding box center [369, 367] width 457 height 183
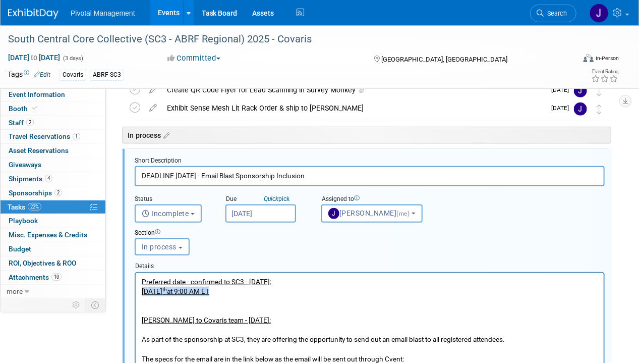
drag, startPoint x: 302, startPoint y: 297, endPoint x: 261, endPoint y: 565, distance: 270.9
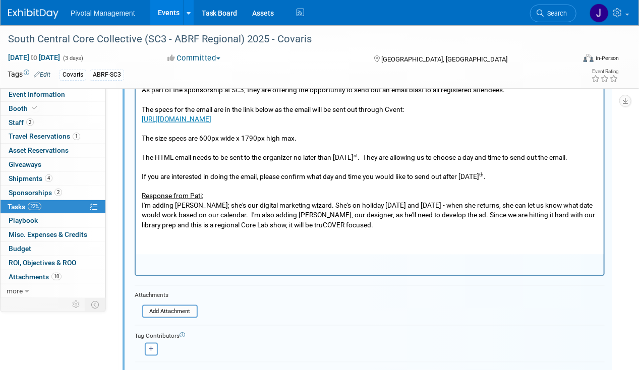
scroll to position [388, 0]
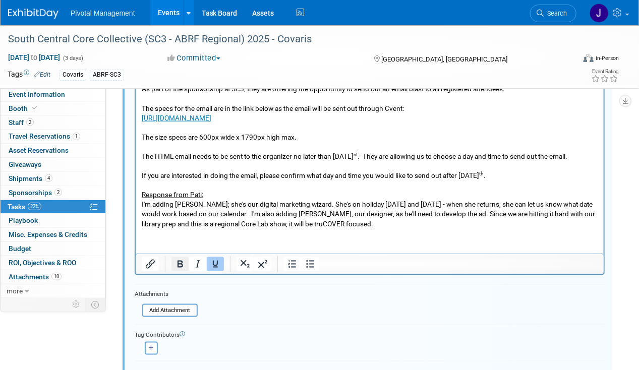
click at [179, 264] on icon "Bold" at bounding box center [180, 264] width 6 height 7
click at [216, 263] on icon "Underline" at bounding box center [215, 264] width 12 height 12
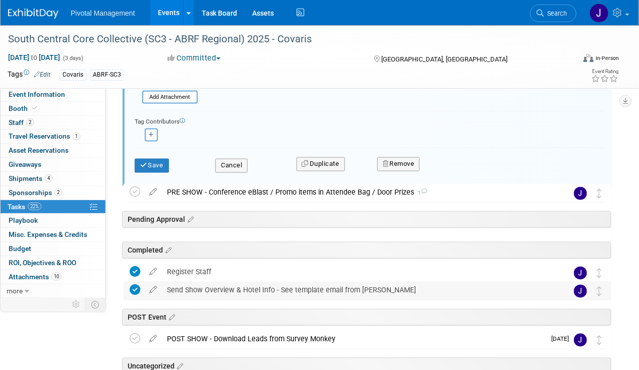
scroll to position [628, 0]
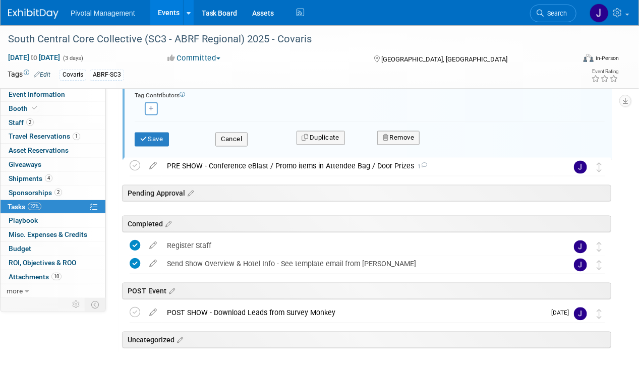
click at [148, 148] on div "Save Cancel Duplicate Remove" at bounding box center [370, 139] width 470 height 35
click at [149, 144] on div "Save Cancel Duplicate Remove" at bounding box center [369, 138] width 485 height 24
click at [149, 141] on button "Save" at bounding box center [152, 140] width 34 height 14
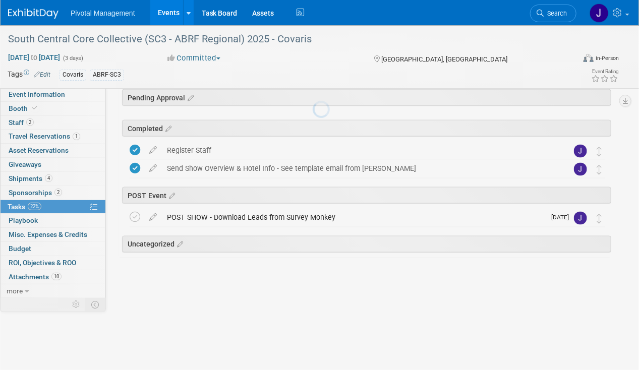
scroll to position [457, 0]
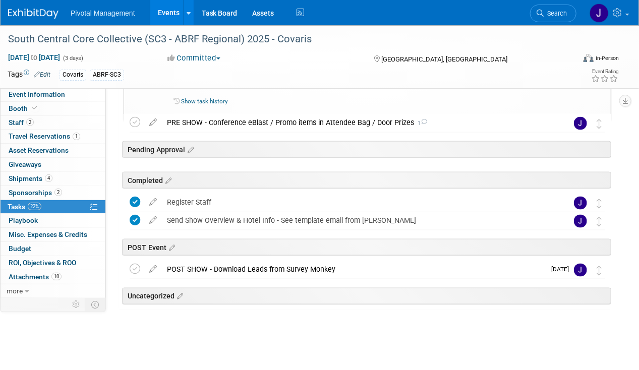
drag, startPoint x: 165, startPoint y: 10, endPoint x: 179, endPoint y: 8, distance: 13.7
click at [165, 10] on link "Events" at bounding box center [168, 12] width 37 height 25
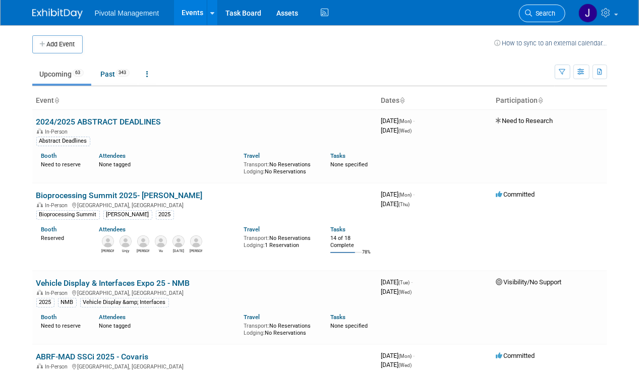
click at [539, 14] on span "Search" at bounding box center [543, 14] width 23 height 8
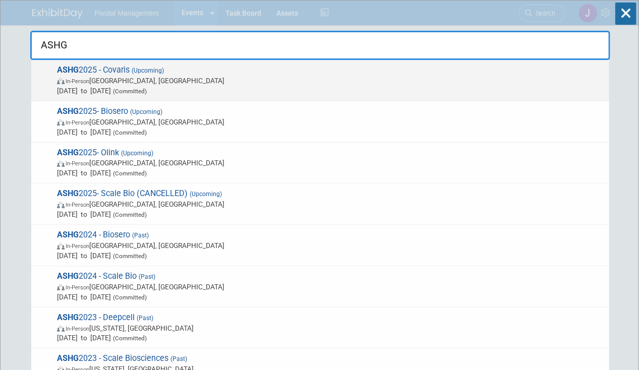
type input "ASHG"
click at [200, 77] on span "In-Person Boston, MA" at bounding box center [330, 81] width 547 height 10
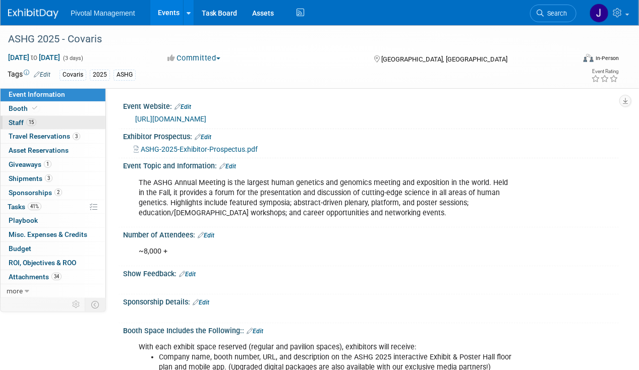
click at [39, 116] on link "15 Staff 15" at bounding box center [53, 123] width 105 height 14
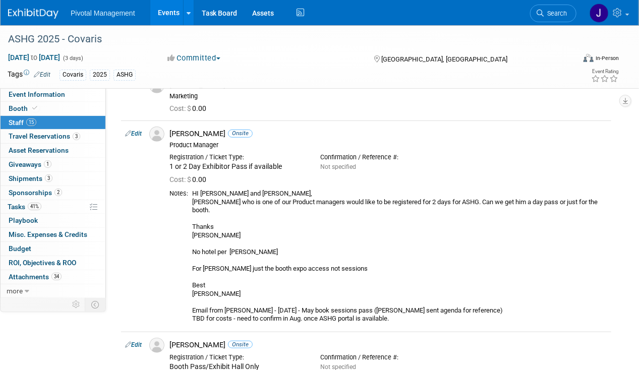
scroll to position [217, 0]
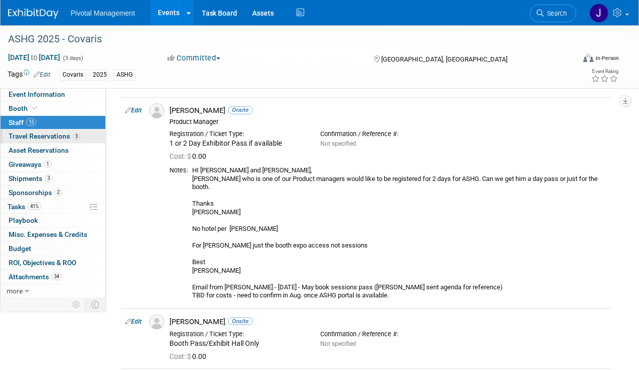
click at [26, 136] on span "Travel Reservations 3" at bounding box center [45, 136] width 72 height 8
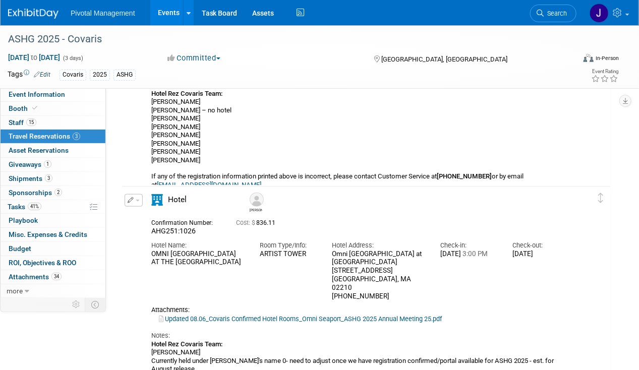
scroll to position [302, 0]
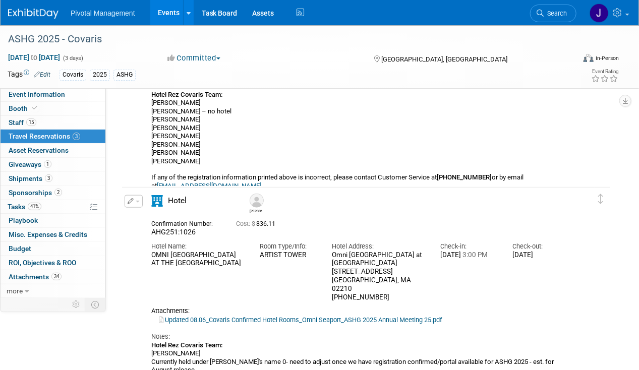
click at [141, 197] on button "button" at bounding box center [134, 201] width 18 height 13
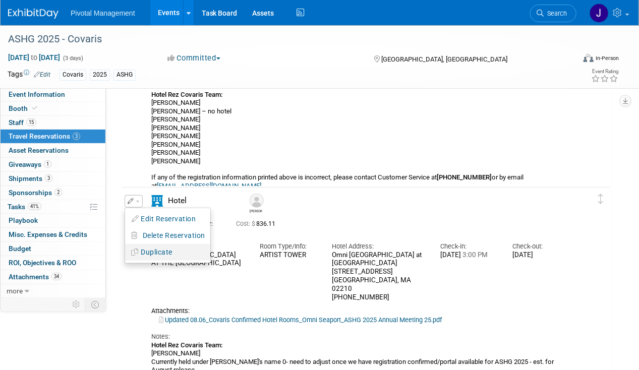
click at [157, 251] on button "Duplicate" at bounding box center [167, 252] width 85 height 15
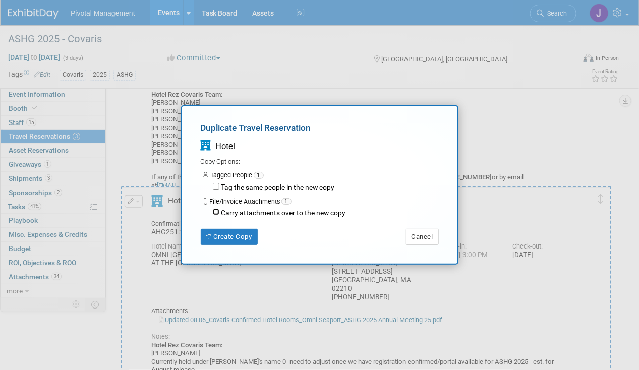
click at [214, 209] on input "Carry attachments over to the new copy" at bounding box center [216, 212] width 7 height 7
click at [218, 210] on input "Carry attachments over to the new copy" at bounding box center [216, 212] width 7 height 7
checkbox input "false"
click at [225, 234] on button "Create Copy" at bounding box center [229, 237] width 57 height 16
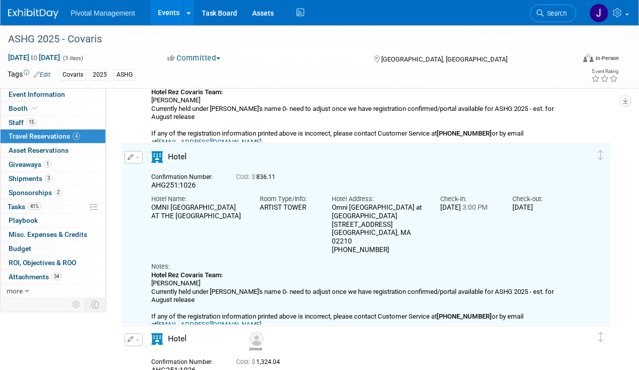
scroll to position [555, 0]
click at [130, 154] on icon "button" at bounding box center [131, 157] width 7 height 6
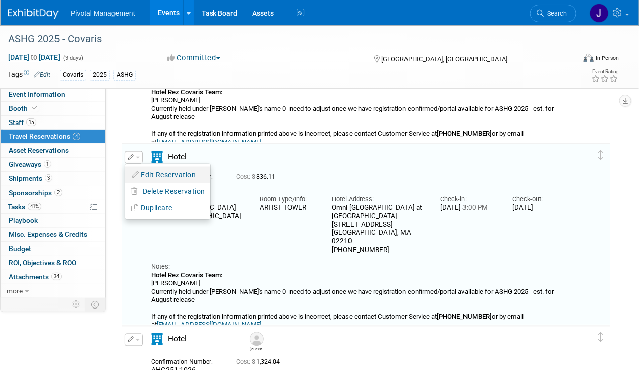
click at [142, 170] on button "Edit Reservation" at bounding box center [167, 175] width 85 height 15
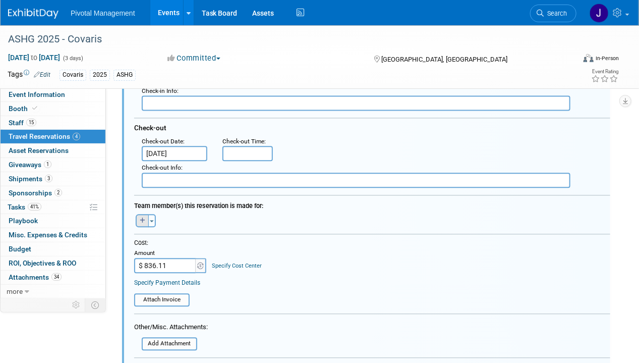
scroll to position [800, 0]
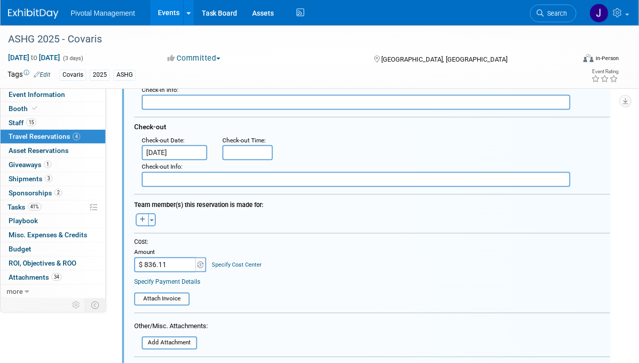
click at [142, 216] on icon "button" at bounding box center [143, 219] width 6 height 6
select select
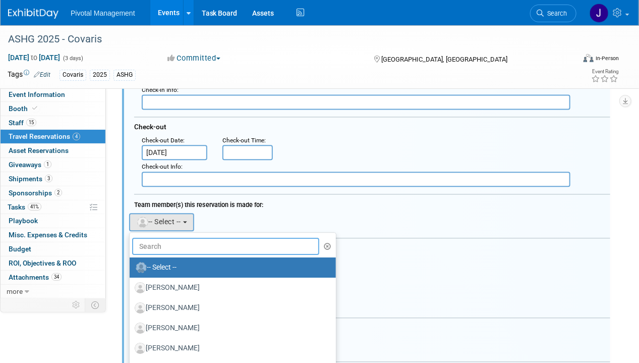
click at [238, 242] on input "text" at bounding box center [225, 246] width 187 height 17
type input "adya"
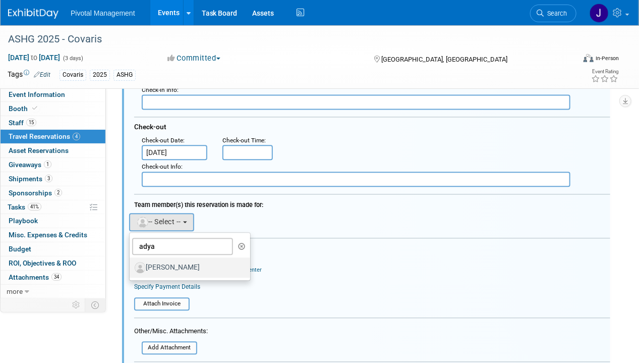
click at [214, 261] on label "[PERSON_NAME]" at bounding box center [187, 267] width 105 height 16
click at [131, 263] on input "Adya Anima" at bounding box center [128, 266] width 7 height 7
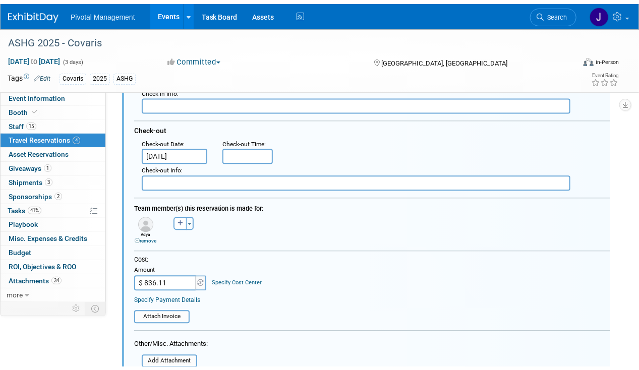
scroll to position [1074, 0]
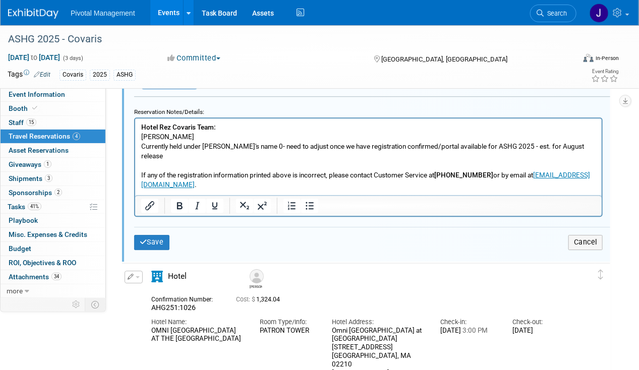
drag, startPoint x: 188, startPoint y: 137, endPoint x: 136, endPoint y: 137, distance: 51.4
click at [136, 137] on html "Hotel Rez Covaris Team: Pati Duggart Currently held under Jess's name 0- need t…" at bounding box center [368, 154] width 466 height 71
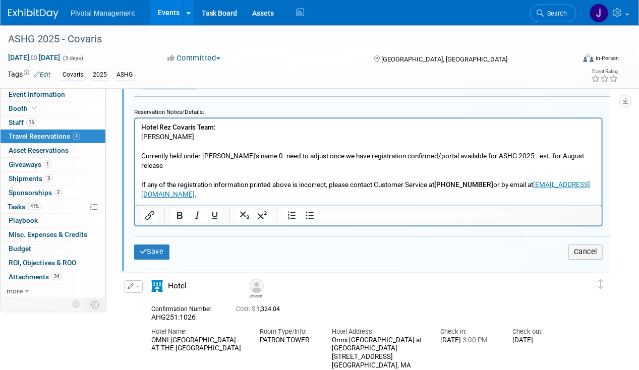
click at [246, 153] on p "Currently held under Jess's name 0- need to adjust once we have registration co…" at bounding box center [368, 170] width 455 height 57
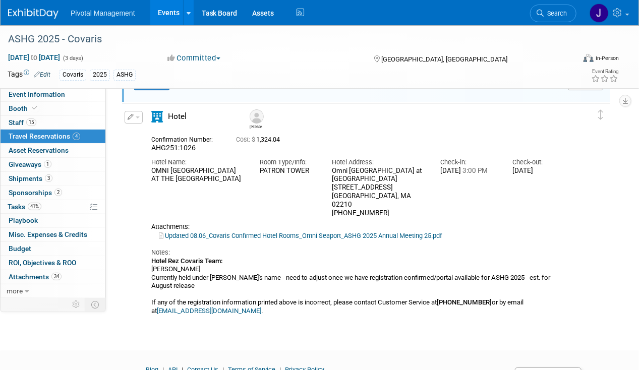
scroll to position [1158, 0]
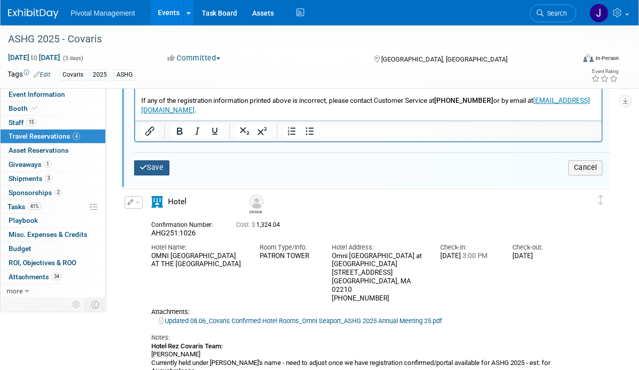
click at [151, 160] on button "Save" at bounding box center [151, 167] width 35 height 15
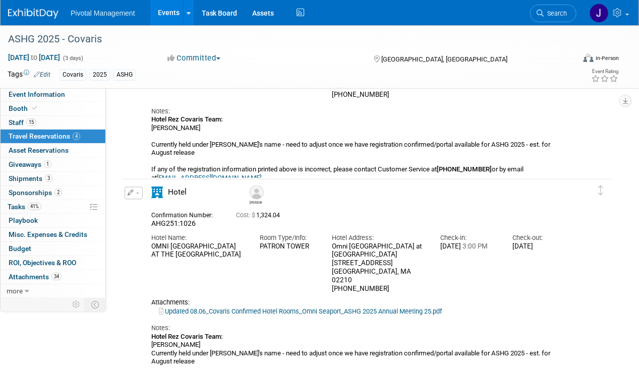
scroll to position [709, 0]
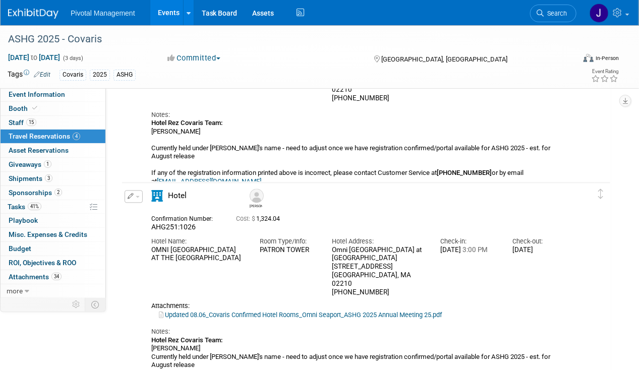
click at [134, 198] on button "button" at bounding box center [134, 197] width 18 height 13
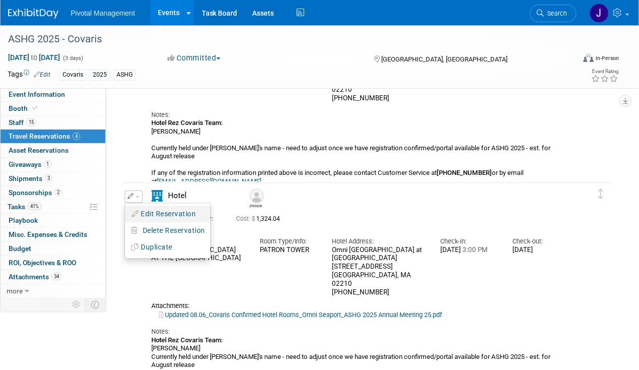
click at [170, 209] on button "Edit Reservation" at bounding box center [167, 214] width 85 height 15
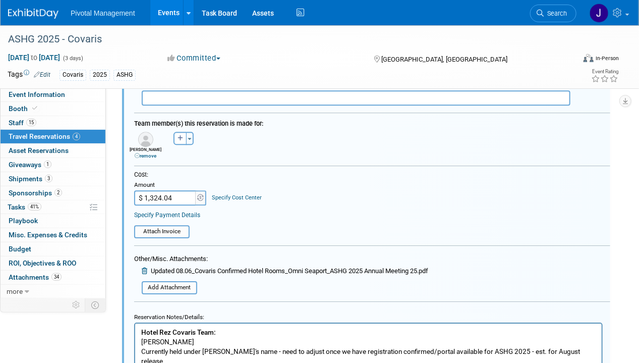
scroll to position [1085, 0]
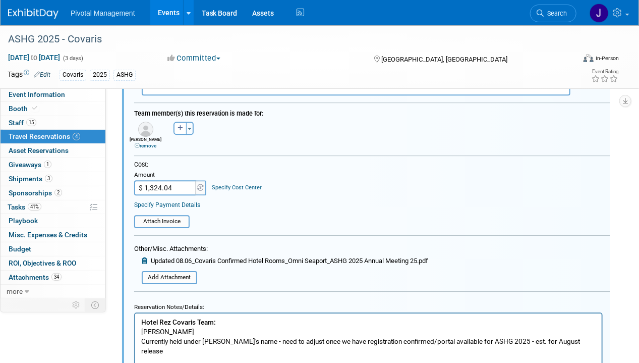
click at [144, 257] on icon at bounding box center [146, 260] width 8 height 7
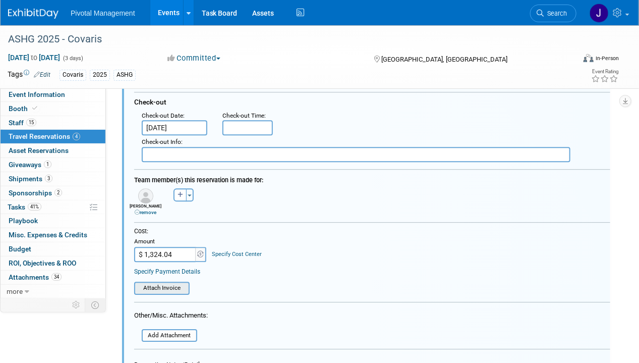
scroll to position [1018, 0]
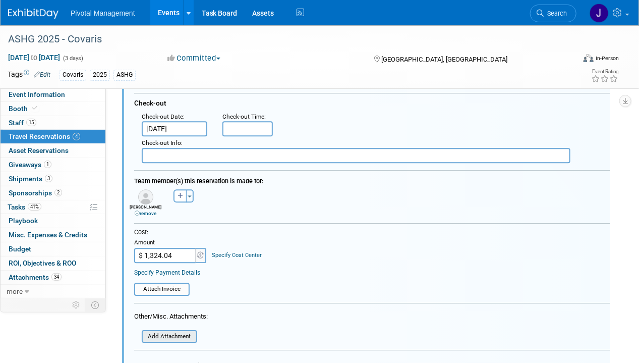
click at [164, 331] on input "file" at bounding box center [136, 336] width 120 height 11
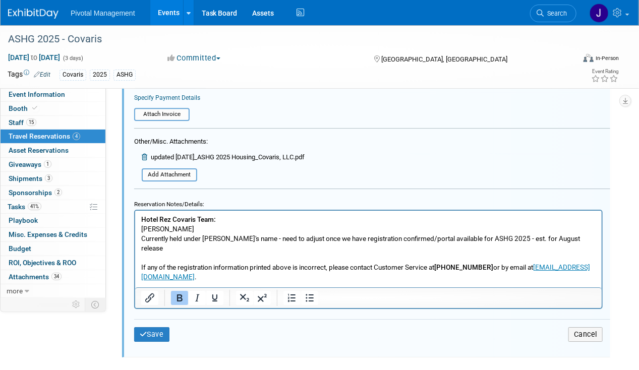
scroll to position [1285, 0]
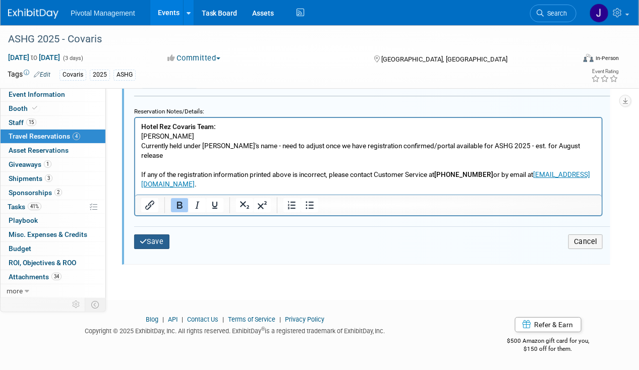
click at [149, 238] on button "Save" at bounding box center [151, 241] width 35 height 15
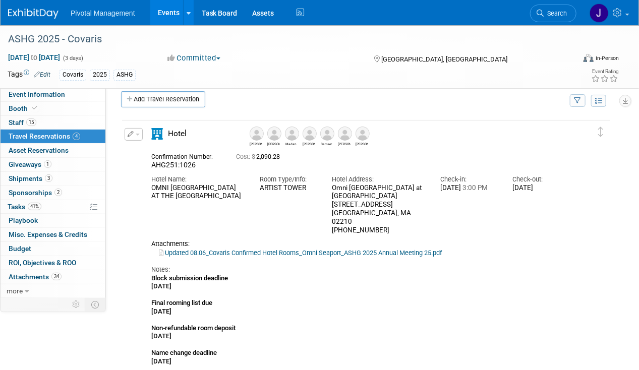
scroll to position [0, 0]
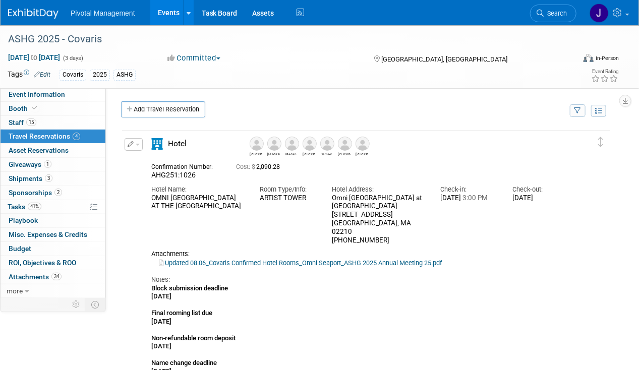
click at [141, 140] on button "button" at bounding box center [134, 144] width 18 height 13
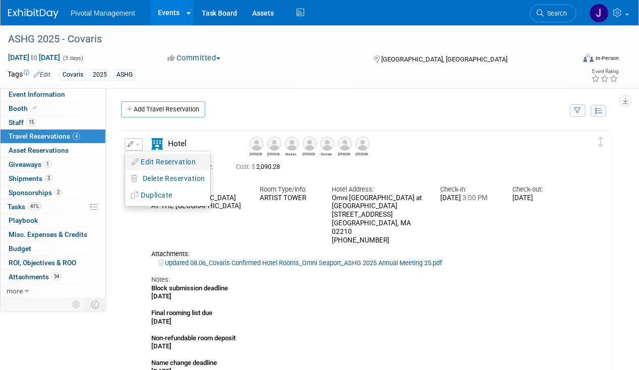
click at [168, 162] on button "Edit Reservation" at bounding box center [167, 162] width 85 height 15
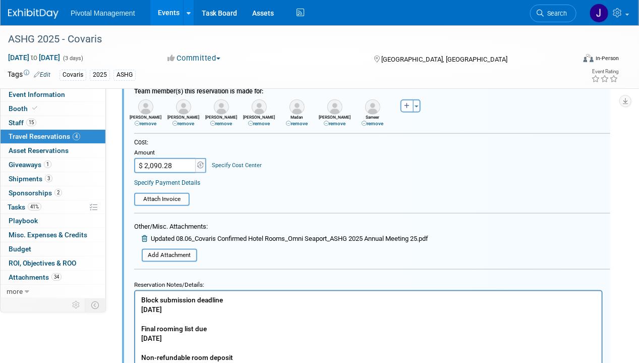
scroll to position [393, 0]
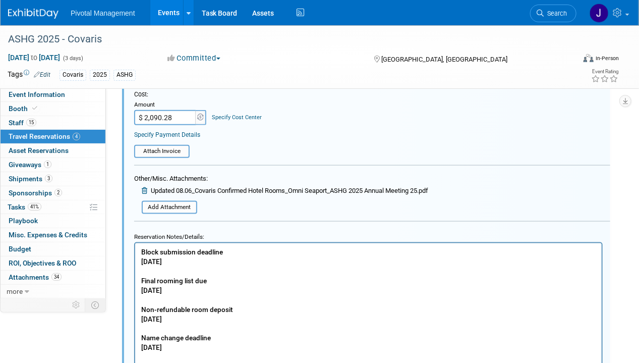
click at [147, 187] on icon at bounding box center [146, 190] width 8 height 7
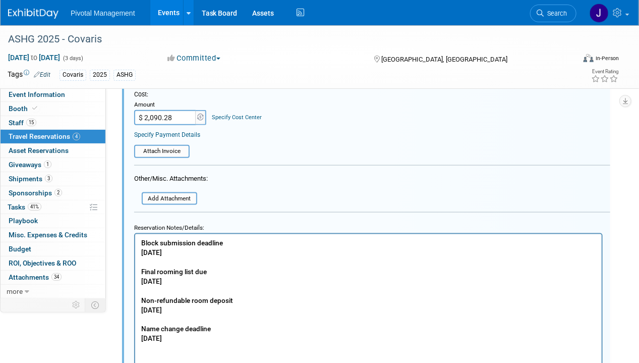
click at [182, 186] on div "Other/Misc. Attachments: Add Attachment" at bounding box center [171, 188] width 74 height 32
click at [180, 193] on input "file" at bounding box center [136, 198] width 120 height 11
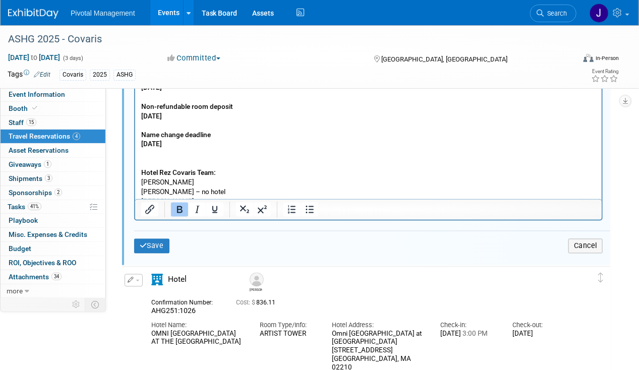
scroll to position [602, 0]
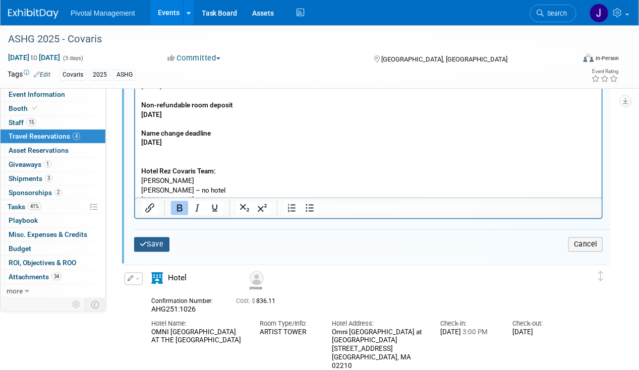
click at [142, 241] on icon "submit" at bounding box center [144, 244] width 8 height 7
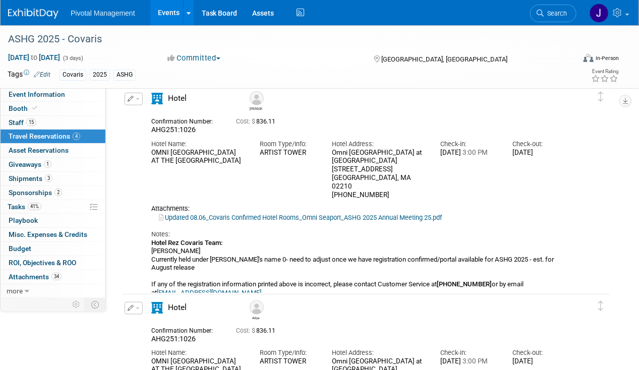
scroll to position [367, 0]
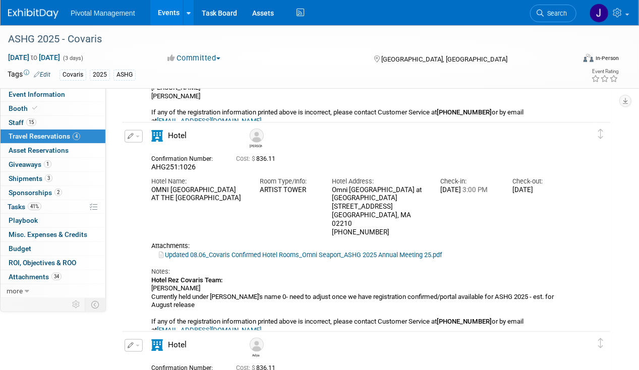
click at [134, 138] on button "button" at bounding box center [134, 136] width 18 height 13
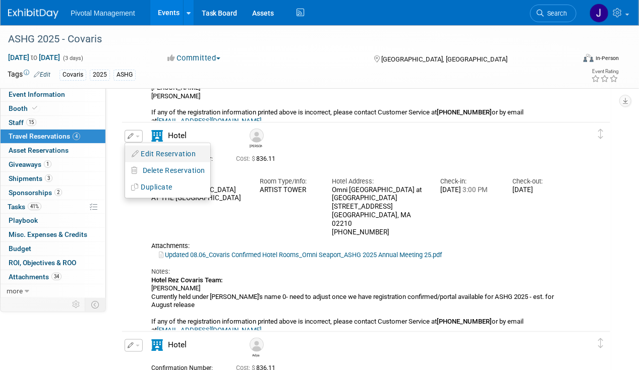
click at [173, 156] on button "Edit Reservation" at bounding box center [167, 154] width 85 height 15
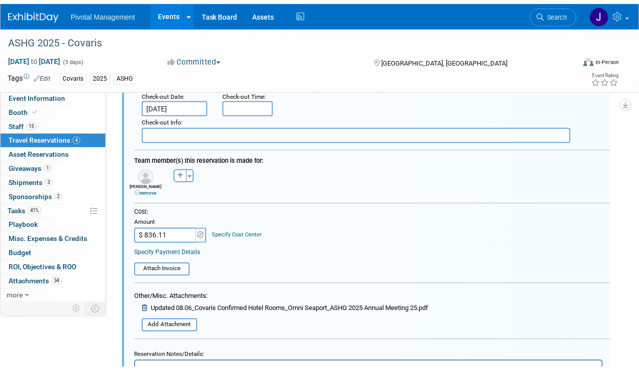
scroll to position [781, 0]
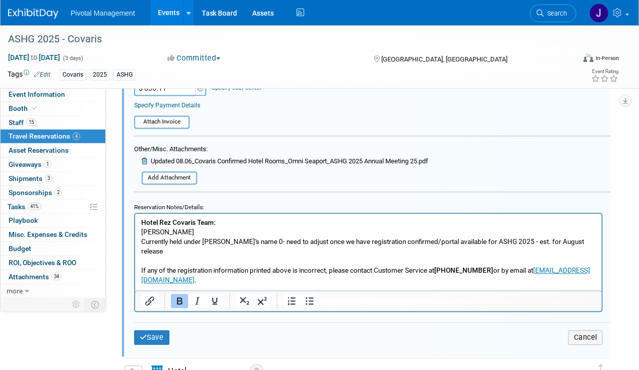
drag, startPoint x: 144, startPoint y: 154, endPoint x: 191, endPoint y: 186, distance: 57.1
click at [144, 158] on icon at bounding box center [146, 161] width 8 height 7
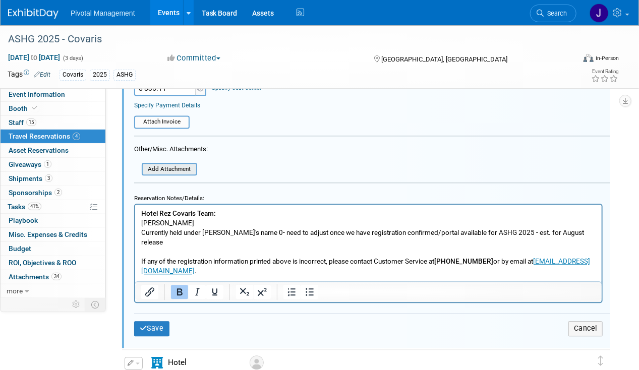
click at [176, 164] on input "file" at bounding box center [136, 169] width 120 height 11
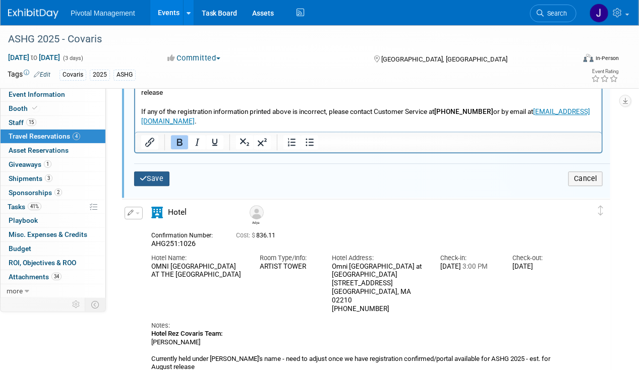
scroll to position [944, 0]
click at [158, 175] on button "Save" at bounding box center [151, 179] width 35 height 15
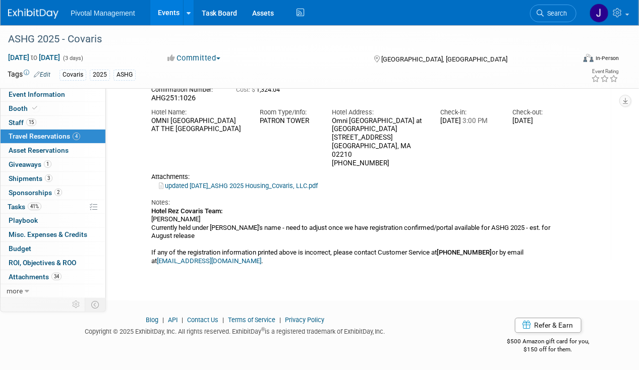
scroll to position [374, 0]
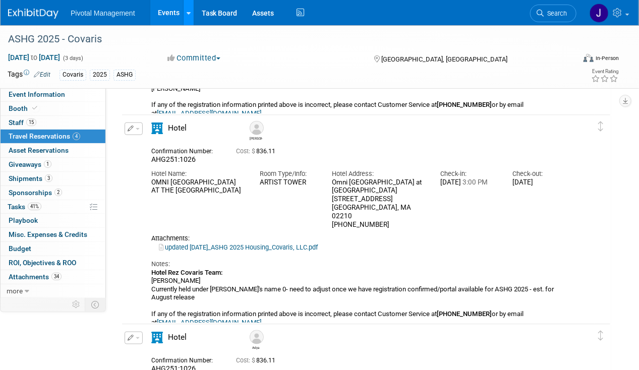
click at [183, 15] on link at bounding box center [188, 12] width 11 height 25
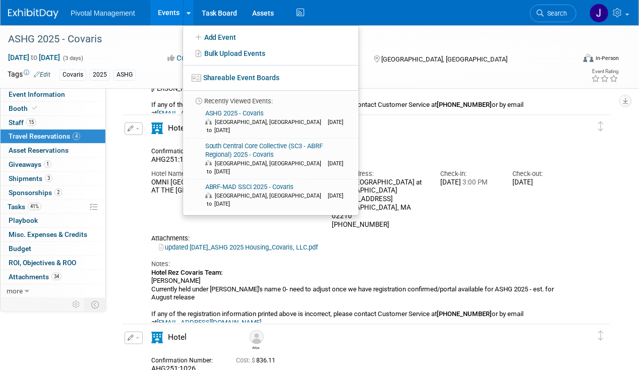
click at [174, 15] on link "Events" at bounding box center [168, 12] width 37 height 25
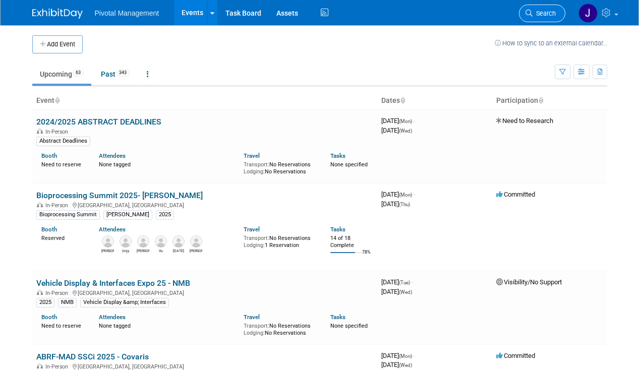
click at [536, 12] on span "Search" at bounding box center [543, 14] width 23 height 8
click at [559, 14] on link "Search" at bounding box center [542, 14] width 46 height 18
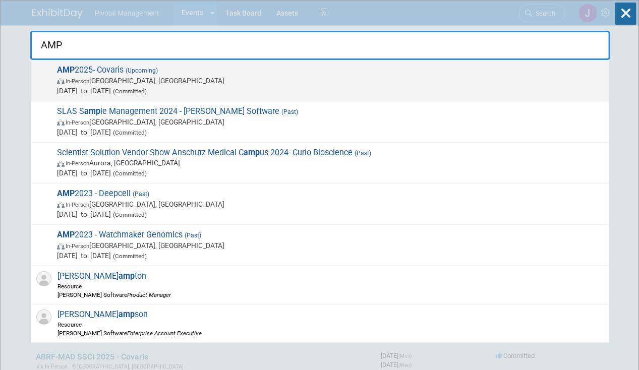
type input "AMP"
click at [124, 74] on span "AMP 2025- Covaris (Upcoming) In-Person [GEOGRAPHIC_DATA], [GEOGRAPHIC_DATA] [DA…" at bounding box center [329, 80] width 550 height 31
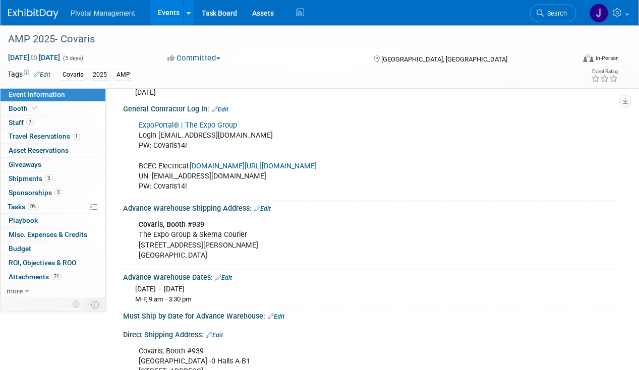
scroll to position [1197, 0]
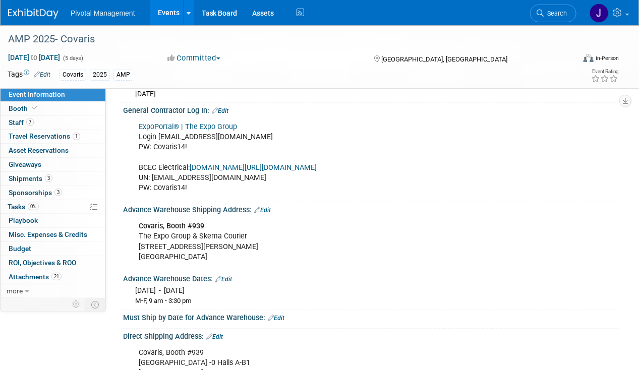
click at [221, 123] on link "ExpoPortal® | The Expo Group" at bounding box center [188, 127] width 98 height 9
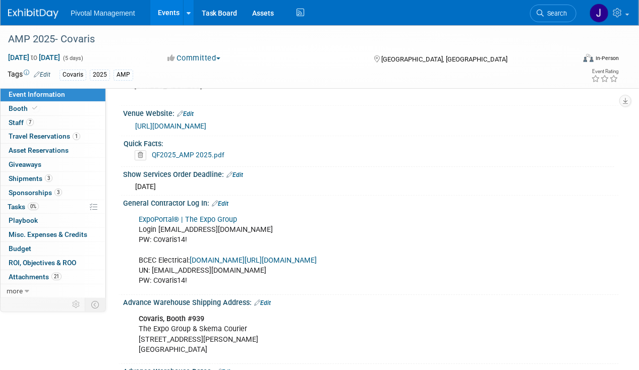
scroll to position [1106, 0]
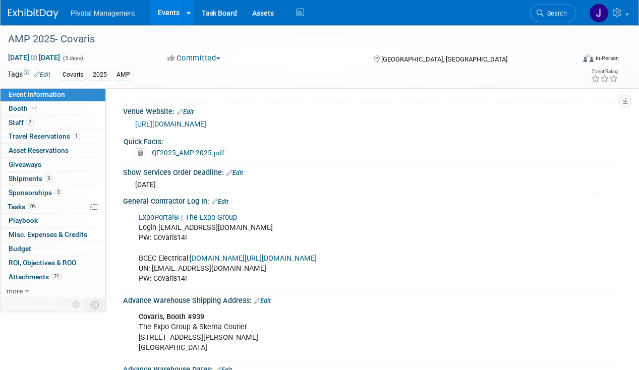
click at [244, 208] on div "ExpoPortal® | The Expo Group Login [EMAIL_ADDRESS][DOMAIN_NAME] PW: [SECURITY_D…" at bounding box center [326, 248] width 389 height 81
drag, startPoint x: 241, startPoint y: 209, endPoint x: 157, endPoint y: 211, distance: 84.2
click at [157, 211] on div "ExpoPortal® | The Expo Group Login [EMAIL_ADDRESS][DOMAIN_NAME] PW: [SECURITY_D…" at bounding box center [326, 248] width 389 height 81
copy div "[EMAIL_ADDRESS][DOMAIN_NAME]"
click at [161, 218] on div "ExpoPortal® | The Expo Group Login jgatton@covaris.com PW: Covaris14! BCEC Elec…" at bounding box center [326, 248] width 389 height 81
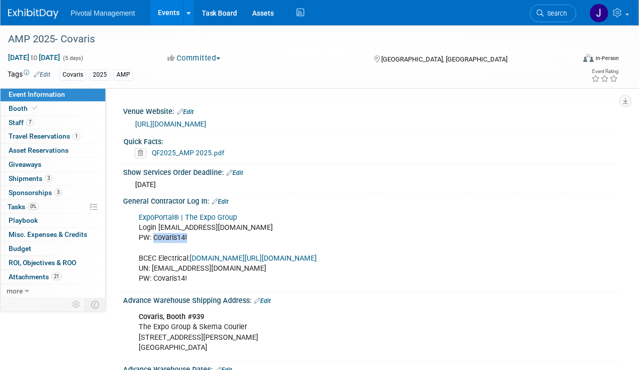
drag, startPoint x: 154, startPoint y: 221, endPoint x: 193, endPoint y: 221, distance: 38.3
click at [193, 221] on div "ExpoPortal® | The Expo Group Login jgatton@covaris.com PW: Covaris14! BCEC Elec…" at bounding box center [326, 248] width 389 height 81
copy div "Covaris14!"
click at [226, 198] on link "Edit" at bounding box center [220, 201] width 17 height 7
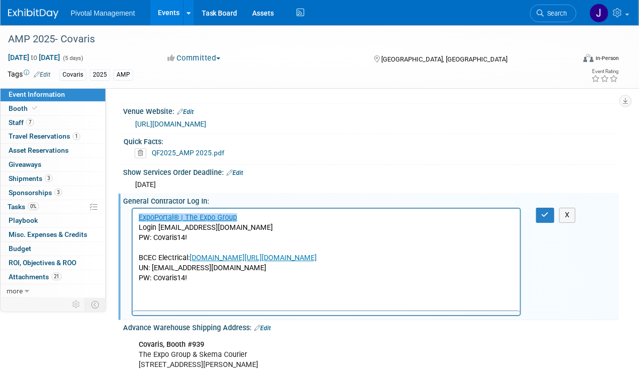
scroll to position [0, 0]
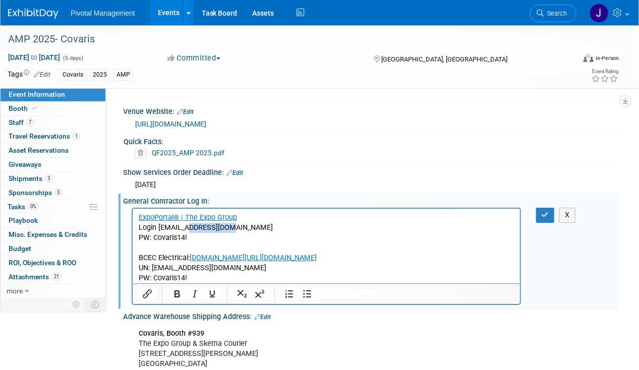
drag, startPoint x: 228, startPoint y: 232, endPoint x: 188, endPoint y: 230, distance: 39.9
click at [188, 230] on p "ExpoPortal® | The Expo Group Login jgatton@covaris.com PW: Covaris14! BCEC Elec…" at bounding box center [326, 248] width 376 height 71
click at [538, 208] on button "button" at bounding box center [545, 215] width 19 height 15
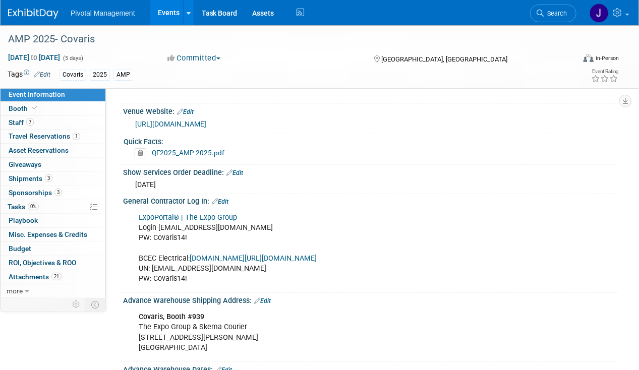
click at [164, 10] on link "Events" at bounding box center [168, 12] width 37 height 25
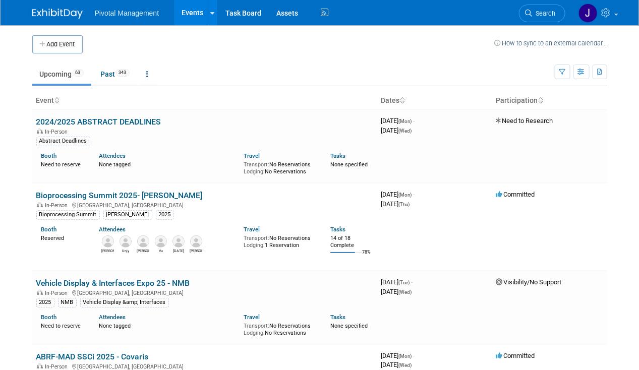
click at [555, 14] on span "Search" at bounding box center [543, 14] width 23 height 8
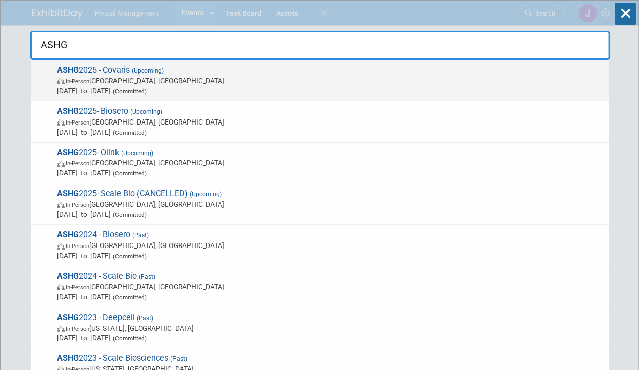
type input "ASHG"
click at [258, 68] on span "ASHG 2025 - Covaris (Upcoming) In-Person [GEOGRAPHIC_DATA], [GEOGRAPHIC_DATA] […" at bounding box center [329, 80] width 550 height 31
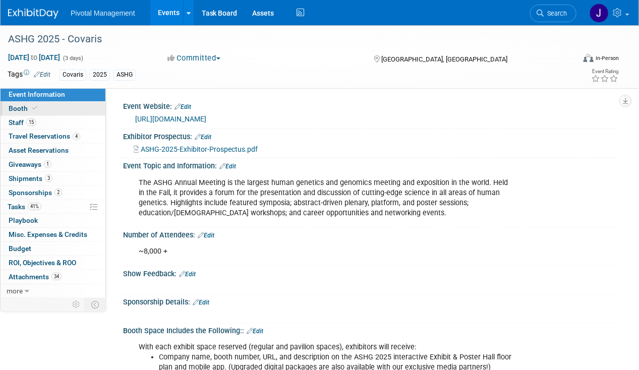
click at [18, 106] on span "Booth" at bounding box center [24, 108] width 31 height 8
select select "No"
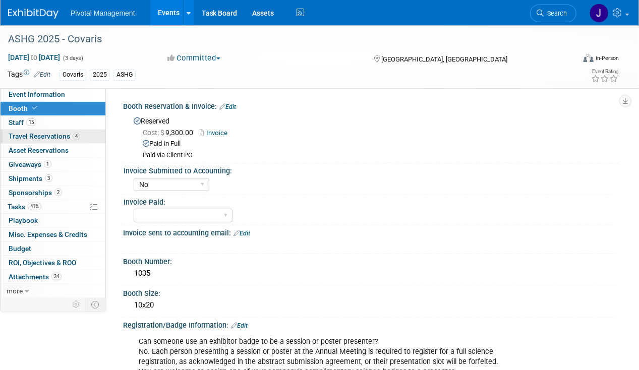
click at [39, 131] on link "4 Travel Reservations 4" at bounding box center [53, 137] width 105 height 14
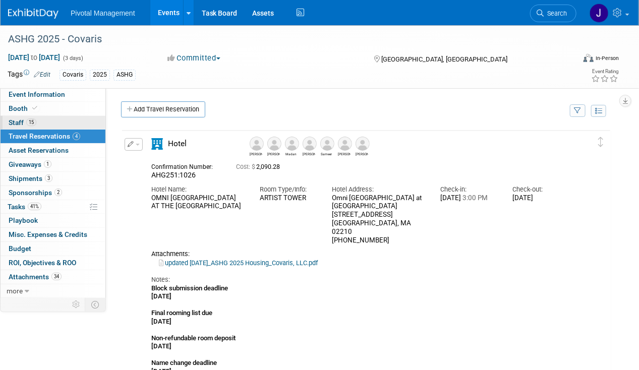
click at [27, 121] on span "15" at bounding box center [31, 123] width 10 height 8
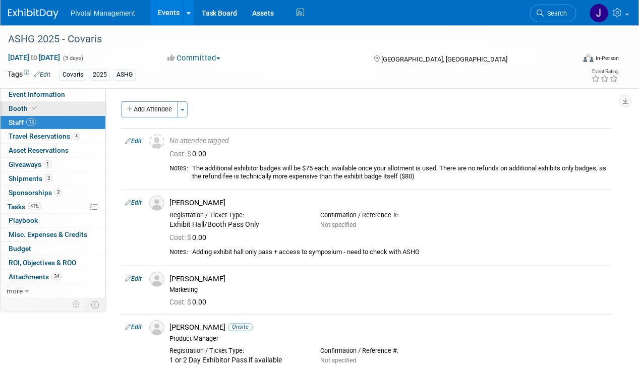
click at [25, 106] on span "Booth" at bounding box center [24, 108] width 31 height 8
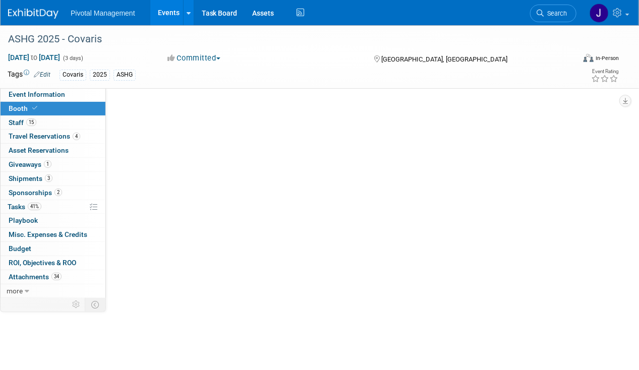
select select "No"
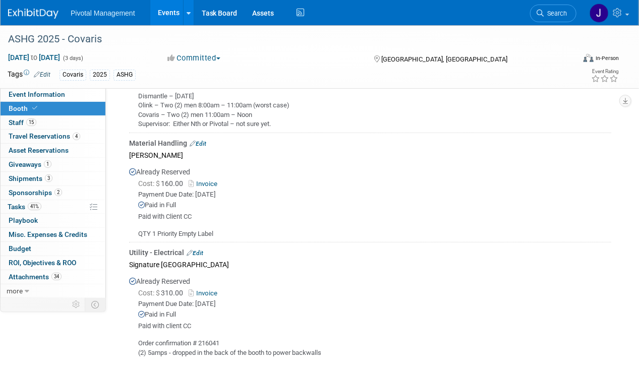
scroll to position [1573, 0]
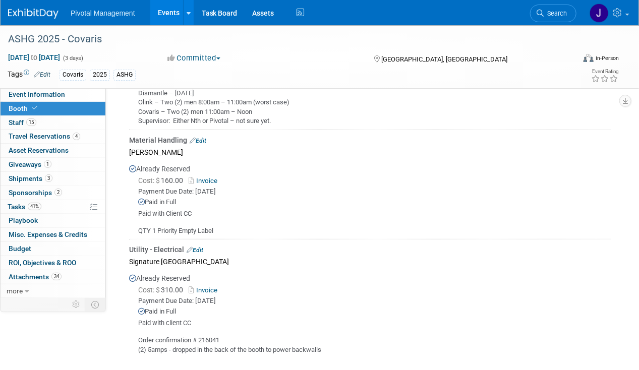
drag, startPoint x: 31, startPoint y: 90, endPoint x: 100, endPoint y: 105, distance: 71.1
click at [31, 90] on span "Event Information" at bounding box center [37, 94] width 56 height 8
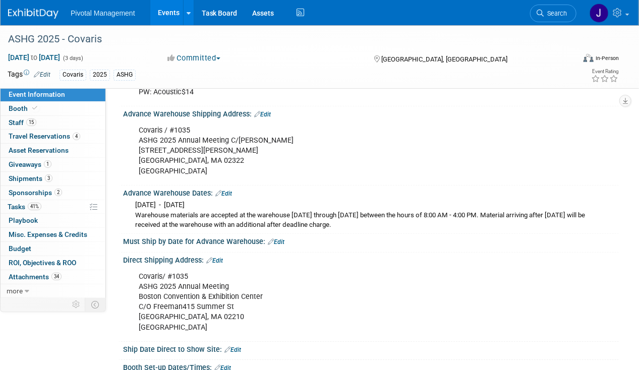
scroll to position [956, 0]
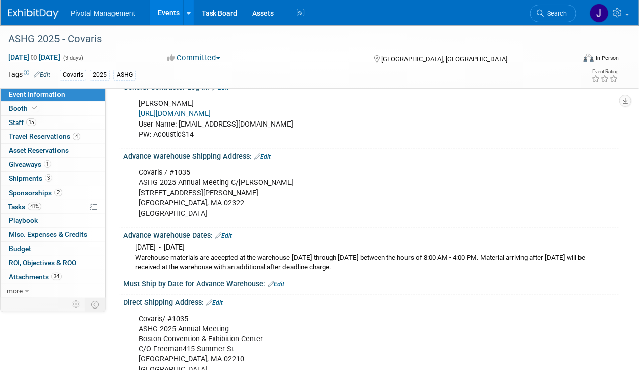
click at [165, 17] on link "Events" at bounding box center [168, 12] width 37 height 25
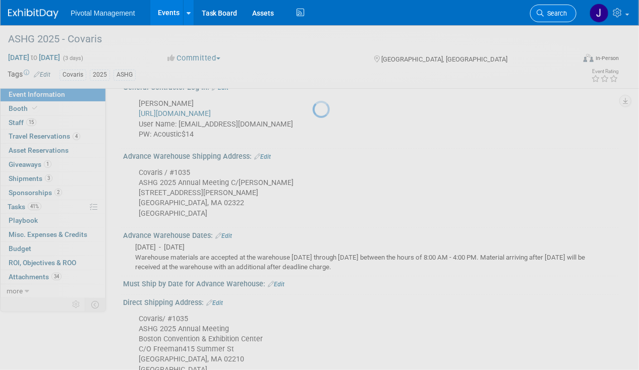
click at [557, 16] on span "Search" at bounding box center [555, 14] width 23 height 8
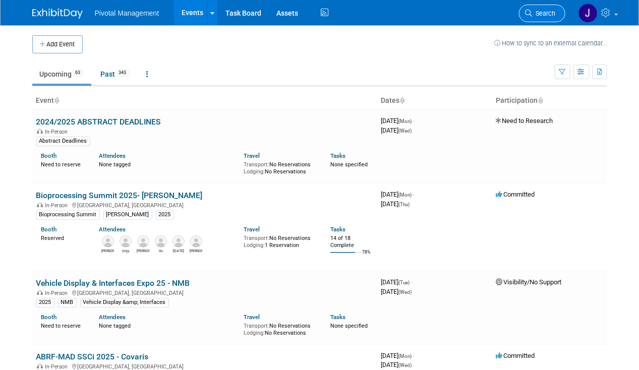
click at [556, 21] on link "Search" at bounding box center [542, 14] width 46 height 18
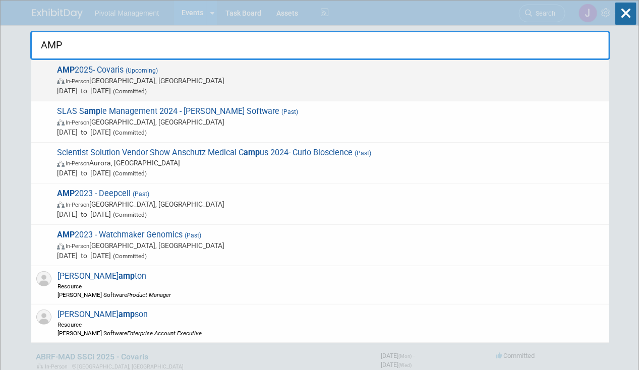
type input "AMP"
click at [134, 67] on span "(Upcoming)" at bounding box center [141, 70] width 34 height 7
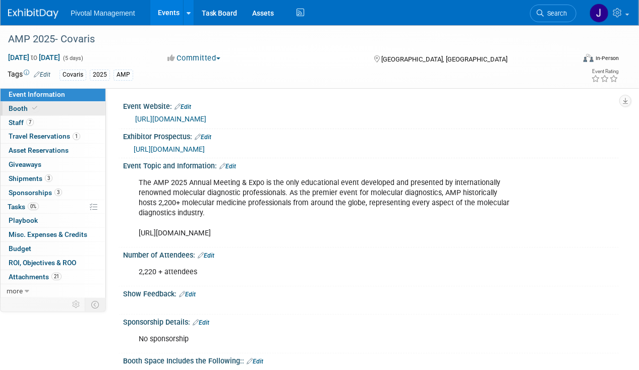
click at [16, 106] on span "Booth" at bounding box center [24, 108] width 31 height 8
select select "Yes"
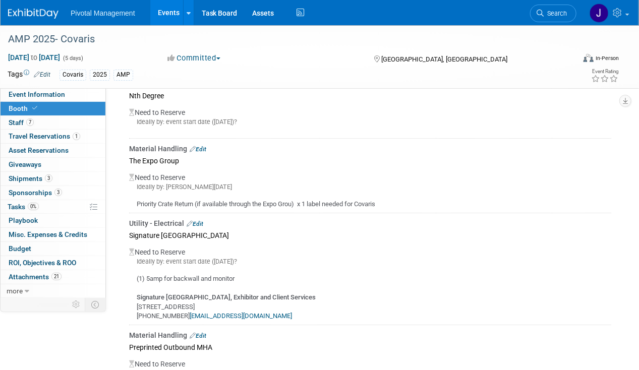
scroll to position [1278, 0]
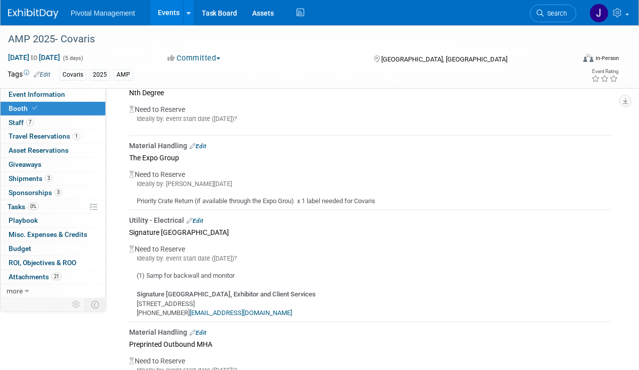
click at [200, 143] on link "Edit" at bounding box center [198, 146] width 17 height 7
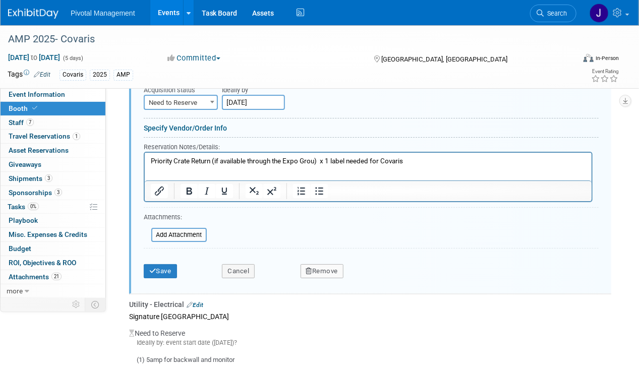
scroll to position [1390, 0]
click at [191, 228] on input "file" at bounding box center [146, 234] width 120 height 12
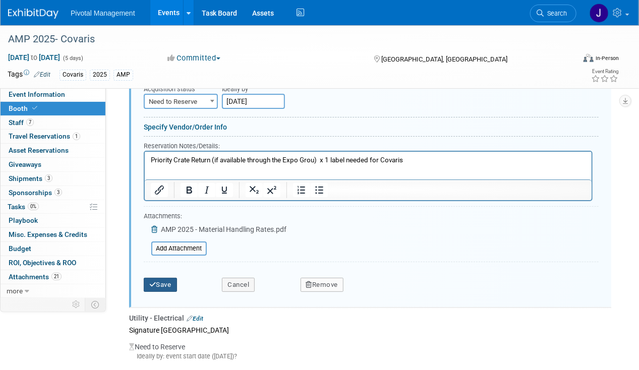
click at [169, 278] on button "Save" at bounding box center [160, 285] width 33 height 14
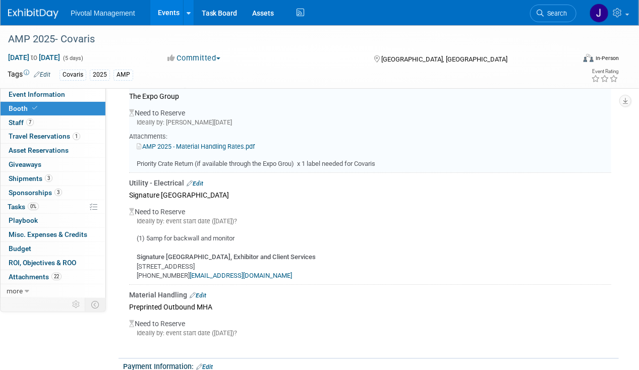
scroll to position [1289, 0]
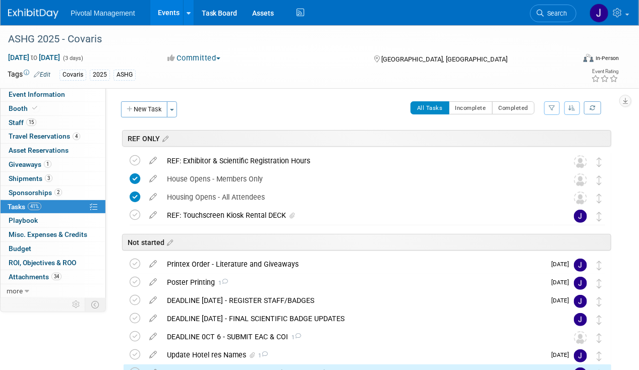
scroll to position [199, 0]
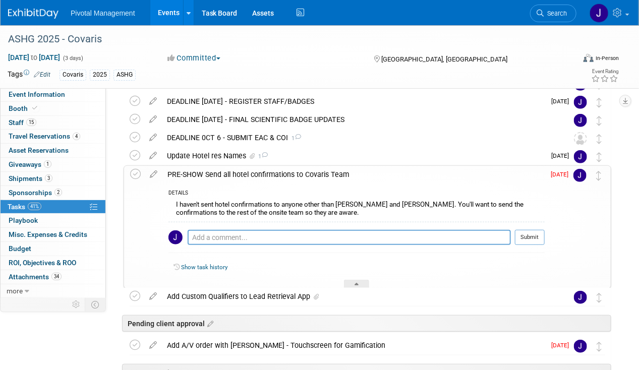
click at [289, 174] on div "PRE-SHOW Send all hotel confirmations to Covaris Team" at bounding box center [353, 174] width 382 height 17
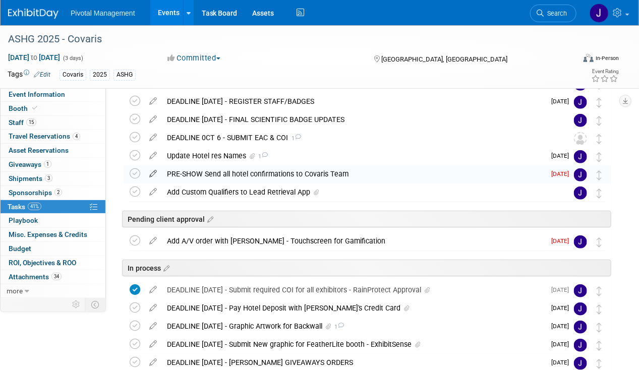
click at [159, 173] on icon at bounding box center [153, 171] width 18 height 13
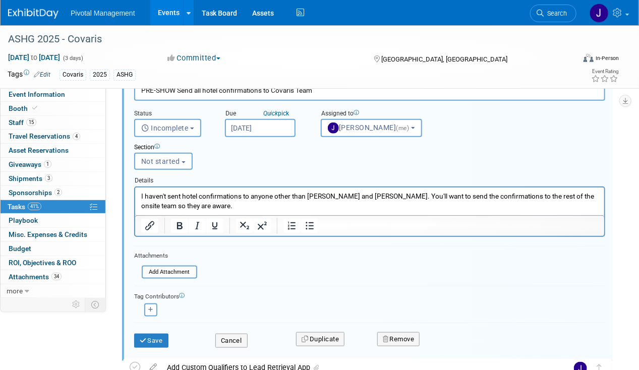
scroll to position [300, 0]
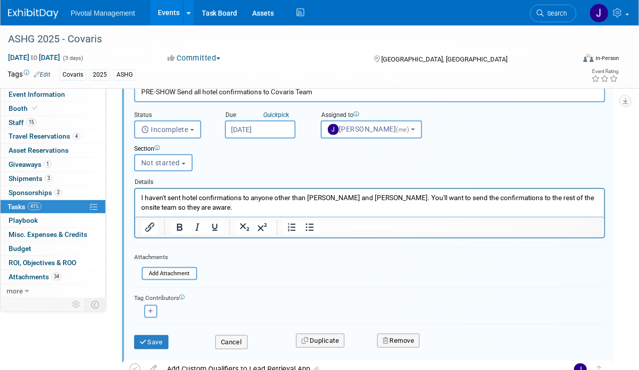
click at [267, 128] on input "Aug 8, 2025" at bounding box center [260, 130] width 71 height 18
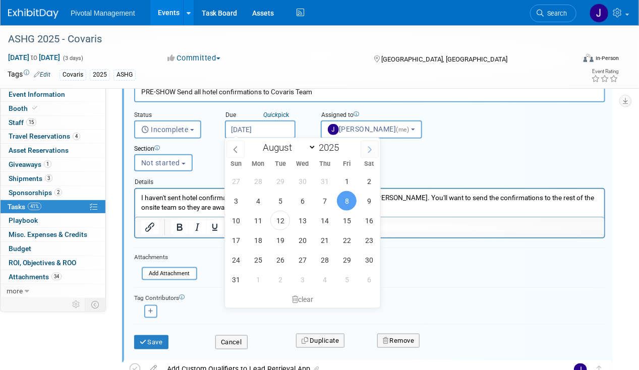
click at [369, 149] on icon at bounding box center [369, 149] width 7 height 7
select select "8"
click at [256, 199] on span "8" at bounding box center [258, 201] width 20 height 20
type input "Sep 8, 2025"
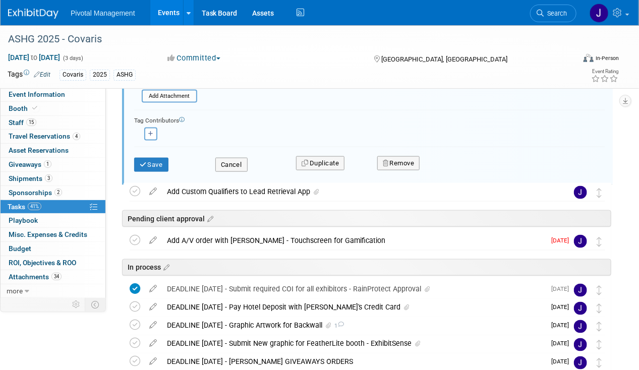
scroll to position [477, 0]
click at [158, 165] on button "Save" at bounding box center [151, 165] width 34 height 14
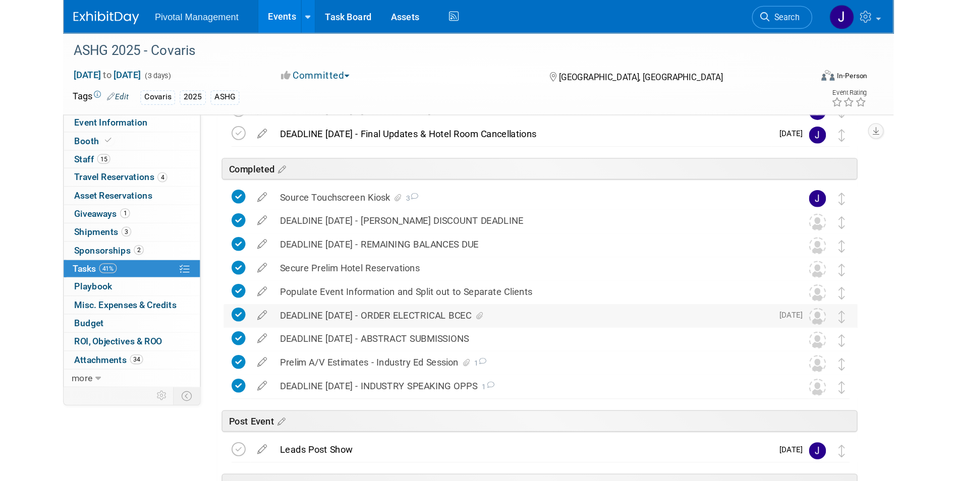
scroll to position [444, 0]
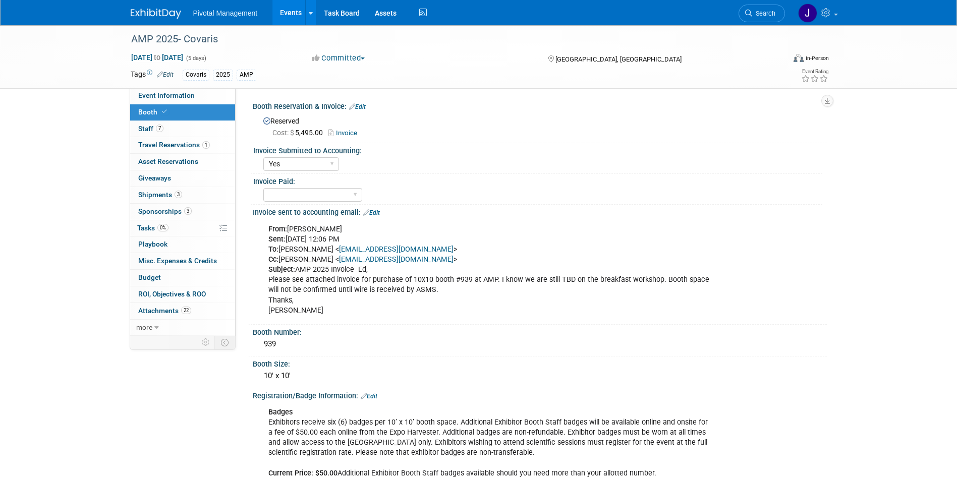
select select "Yes"
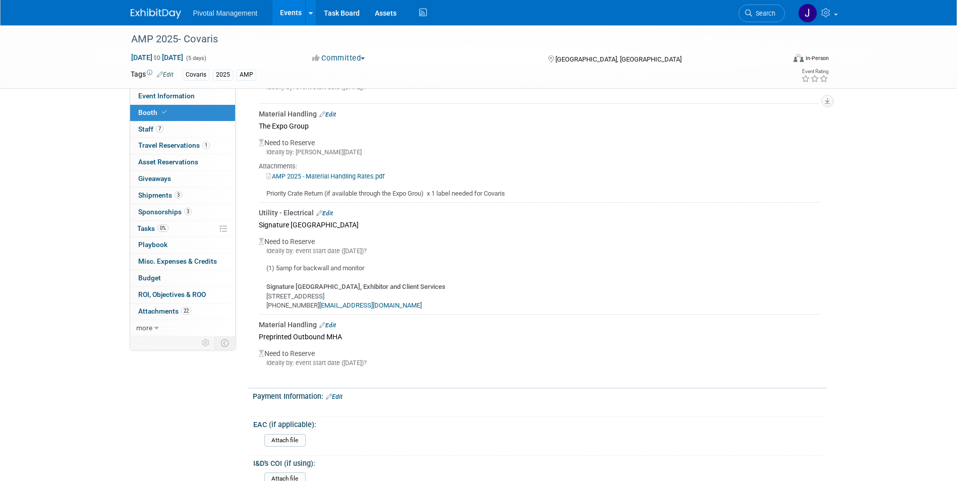
click at [288, 20] on link "Events" at bounding box center [290, 12] width 37 height 25
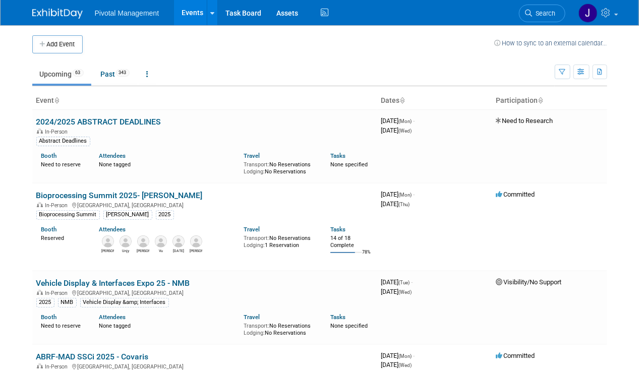
drag, startPoint x: 555, startPoint y: 12, endPoint x: 638, endPoint y: 24, distance: 84.1
click at [555, 12] on span "Search" at bounding box center [543, 14] width 23 height 8
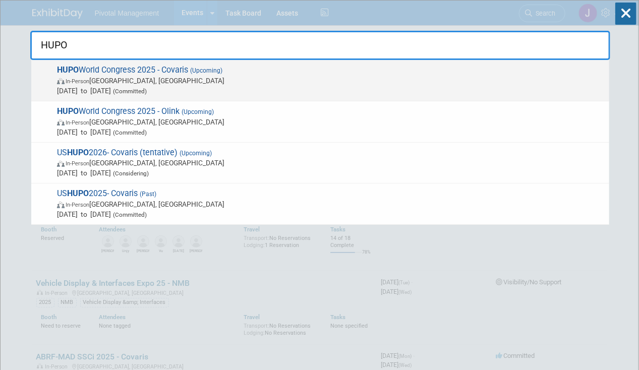
type input "HUPO"
click at [262, 90] on span "[DATE] to [DATE] (Committed)" at bounding box center [330, 91] width 547 height 10
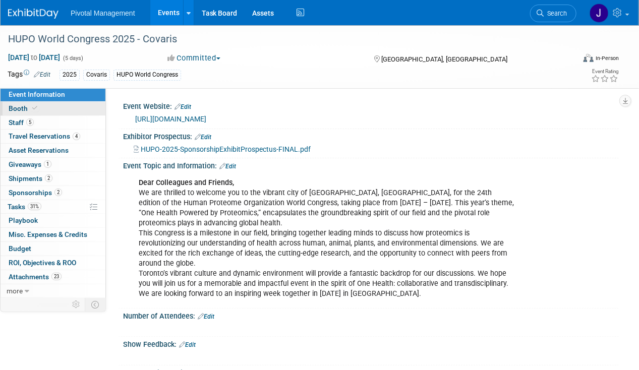
click at [82, 103] on link "Booth" at bounding box center [53, 109] width 105 height 14
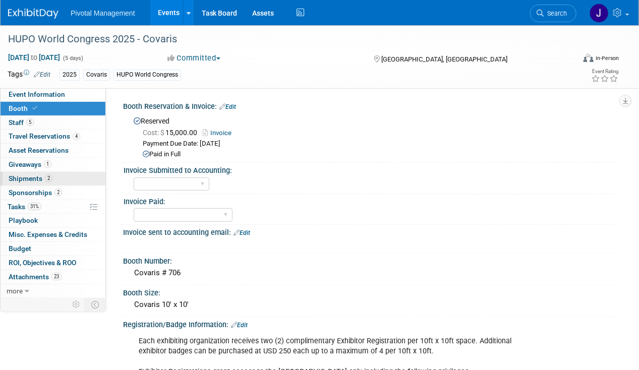
click at [71, 180] on link "2 Shipments 2" at bounding box center [53, 179] width 105 height 14
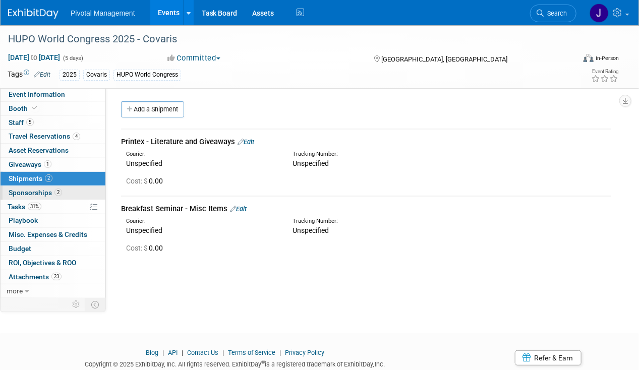
click at [73, 191] on link "2 Sponsorships 2" at bounding box center [53, 193] width 105 height 14
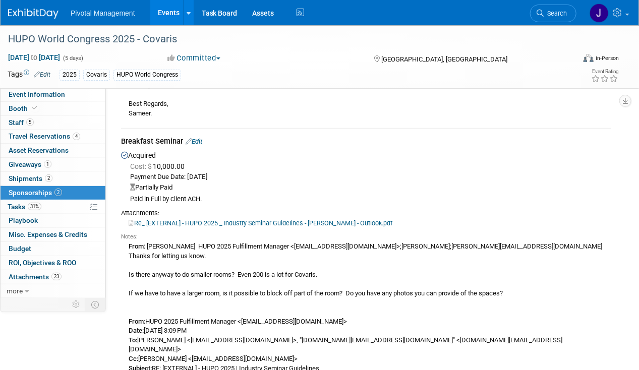
scroll to position [209, 0]
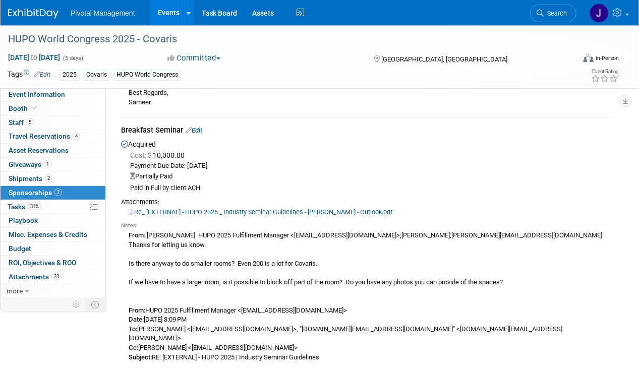
click at [205, 131] on div "Breakfast Seminar Edit" at bounding box center [366, 131] width 490 height 13
click at [200, 130] on link "Edit" at bounding box center [194, 131] width 17 height 8
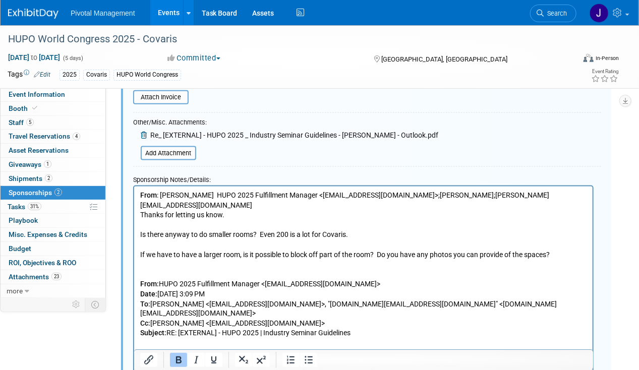
scroll to position [479, 0]
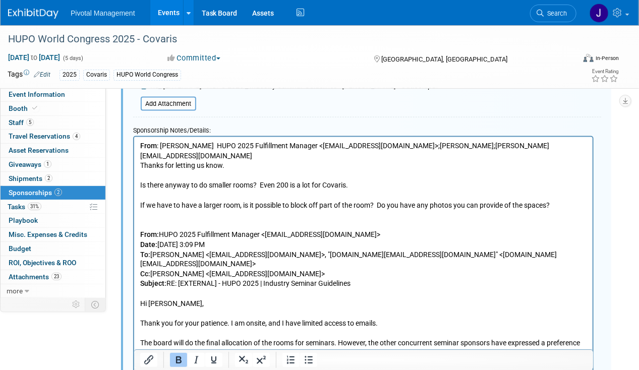
click at [142, 144] on b "From" at bounding box center [148, 145] width 17 height 8
click at [140, 144] on b "From" at bounding box center [148, 145] width 17 height 8
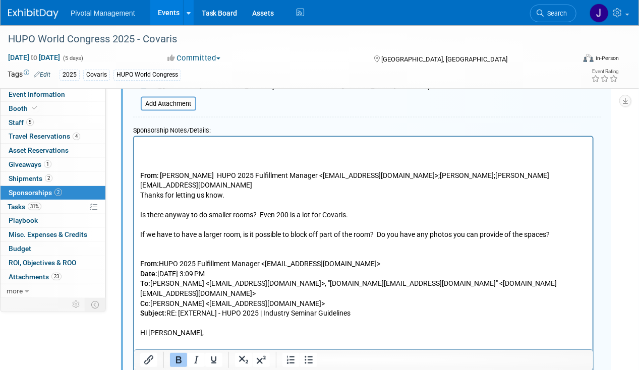
click at [140, 144] on p "Rich Text Area. Press ALT-0 for help." at bounding box center [363, 146] width 447 height 10
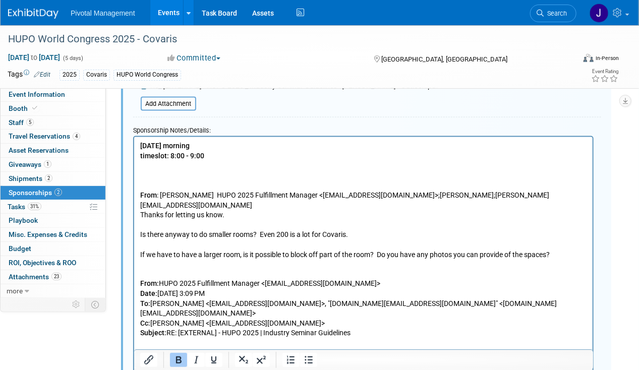
click at [142, 155] on b "[DATE] morning timeslot: 8:00 - 9:00" at bounding box center [172, 150] width 64 height 18
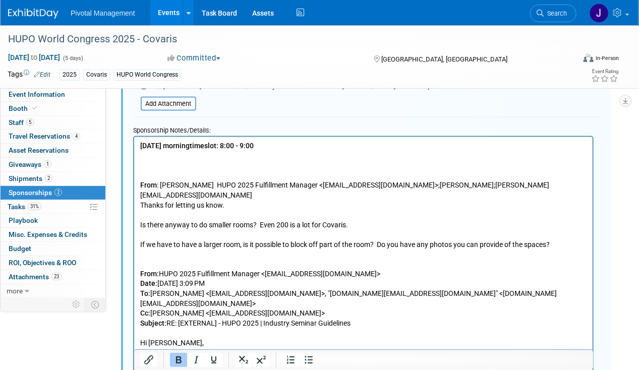
click at [253, 145] on b "[DATE] morning timeslot: 8:00 - 9:00" at bounding box center [196, 145] width 113 height 8
click at [170, 169] on p "Rich Text Area. Press ALT-0 for help." at bounding box center [363, 165] width 447 height 10
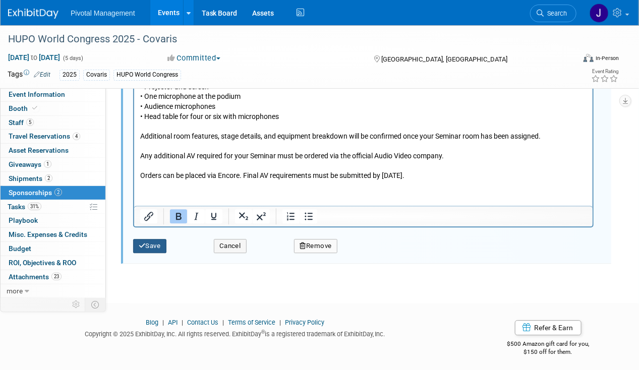
click at [160, 241] on button "Save" at bounding box center [149, 246] width 33 height 14
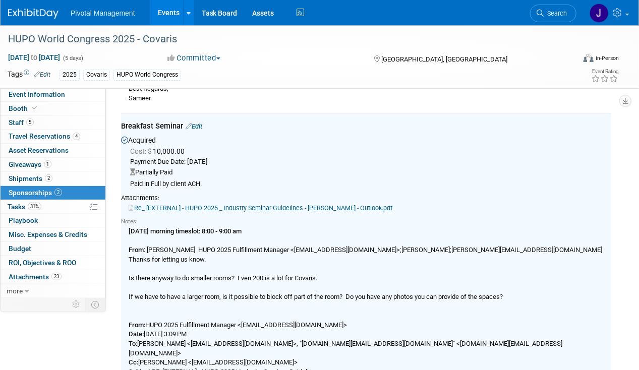
scroll to position [212, 0]
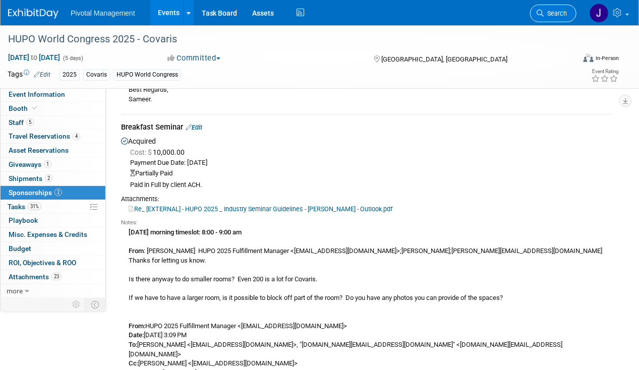
click at [568, 12] on link "Search" at bounding box center [553, 14] width 46 height 18
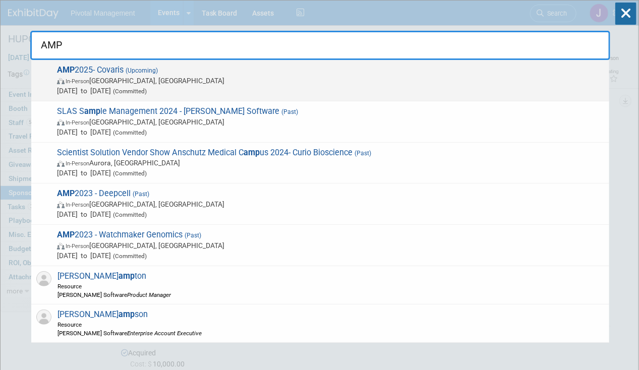
type input "AMP"
click at [283, 74] on span "AMP 2025- Covaris (Upcoming) In-Person [GEOGRAPHIC_DATA], [GEOGRAPHIC_DATA] [DA…" at bounding box center [329, 80] width 550 height 31
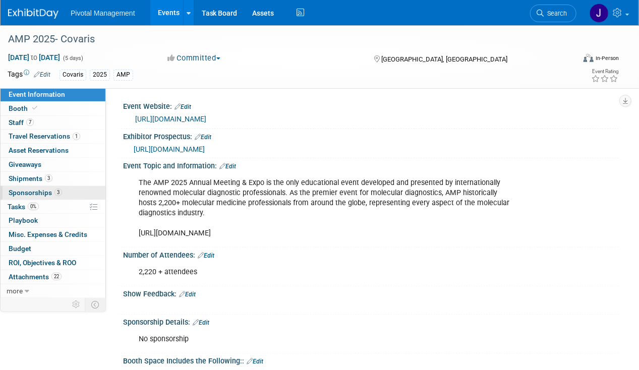
click at [65, 193] on link "3 Sponsorships 3" at bounding box center [53, 193] width 105 height 14
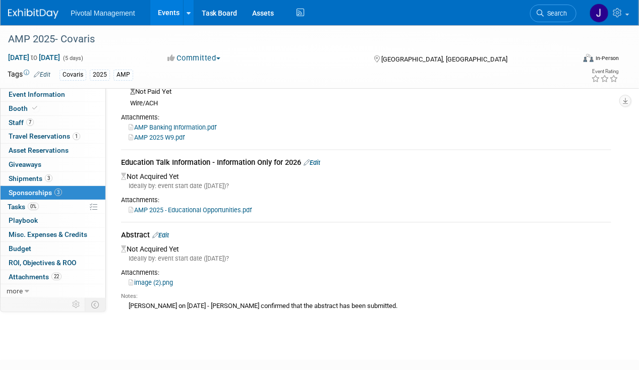
scroll to position [134, 0]
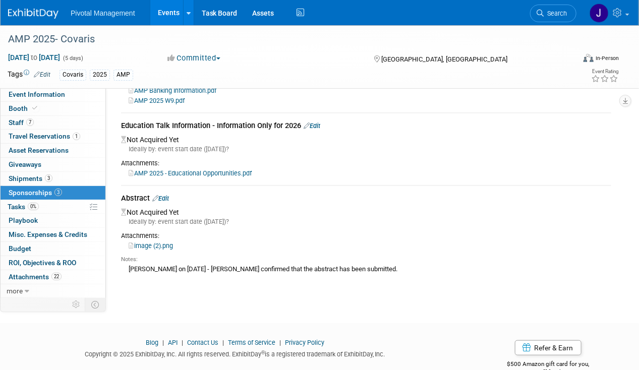
click at [172, 14] on link "Events" at bounding box center [168, 12] width 37 height 25
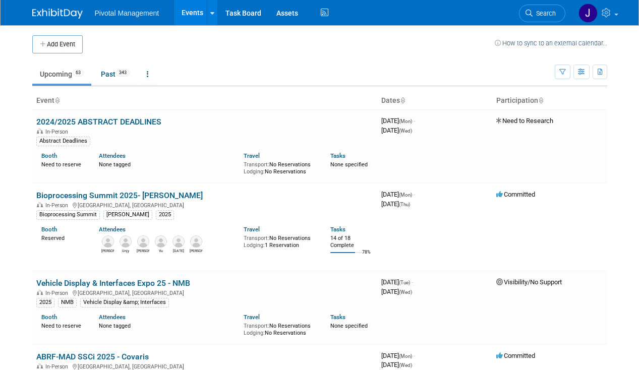
click at [553, 16] on span "Search" at bounding box center [543, 14] width 23 height 8
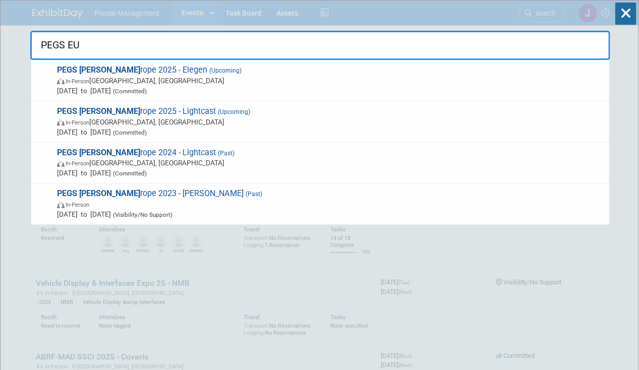
type input "PEGS EU"
click at [166, 77] on span "In-Person [GEOGRAPHIC_DATA], [GEOGRAPHIC_DATA]" at bounding box center [330, 81] width 547 height 10
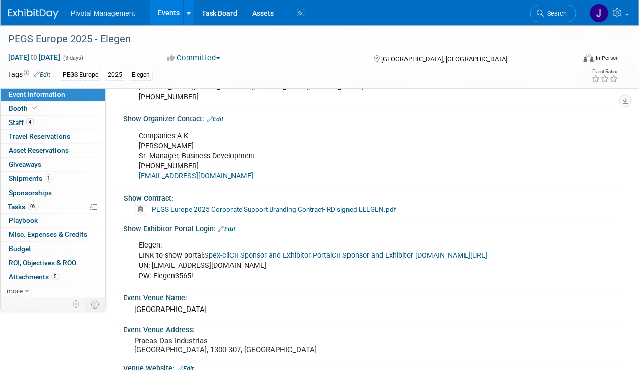
click at [376, 126] on div "Companies A-K [PERSON_NAME] Manager, Business Development [PHONE_NUMBER] [EMAIL…" at bounding box center [326, 156] width 389 height 61
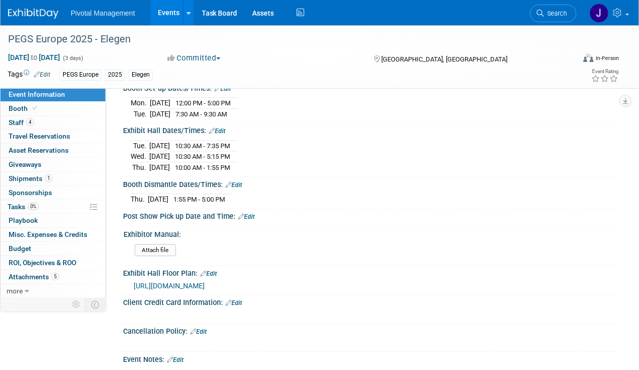
scroll to position [1031, 0]
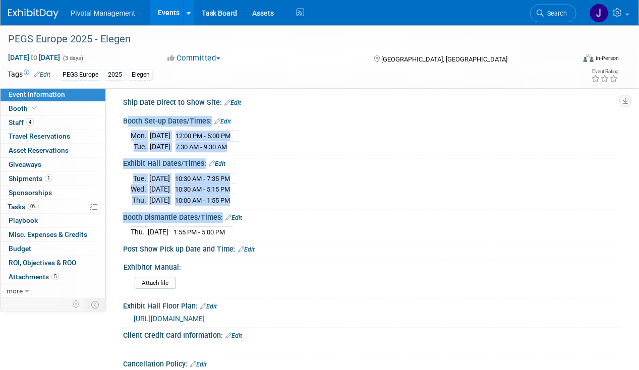
drag, startPoint x: 124, startPoint y: 121, endPoint x: 258, endPoint y: 231, distance: 174.5
copy div "Booth Set-up Dates/Times: Edit [DATE] 12:00 PM - 5:00 PM [DATE] 7:30 AM - 9:30 …"
